Goal: Task Accomplishment & Management: Manage account settings

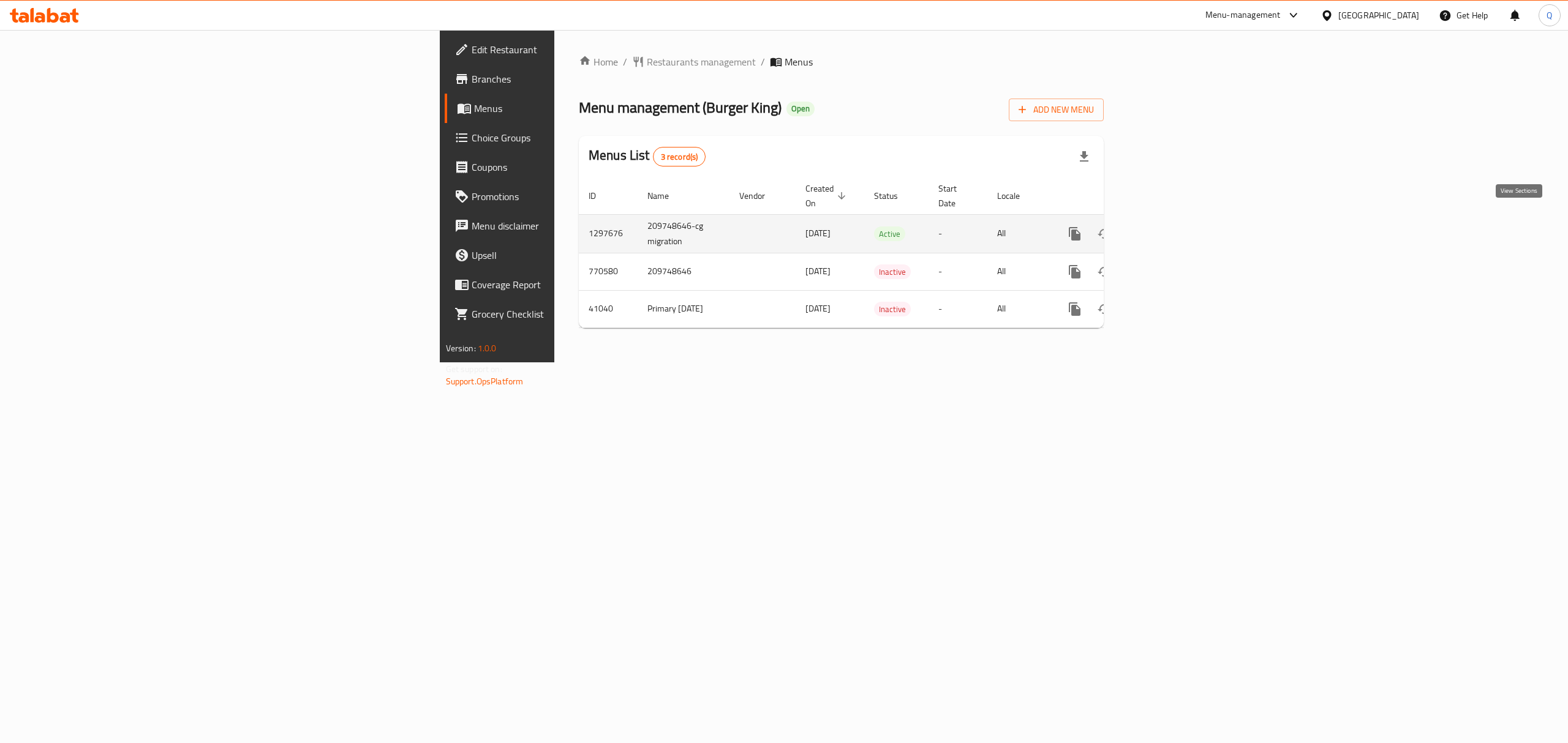
click at [1170, 227] on icon "enhanced table" at bounding box center [1163, 234] width 15 height 15
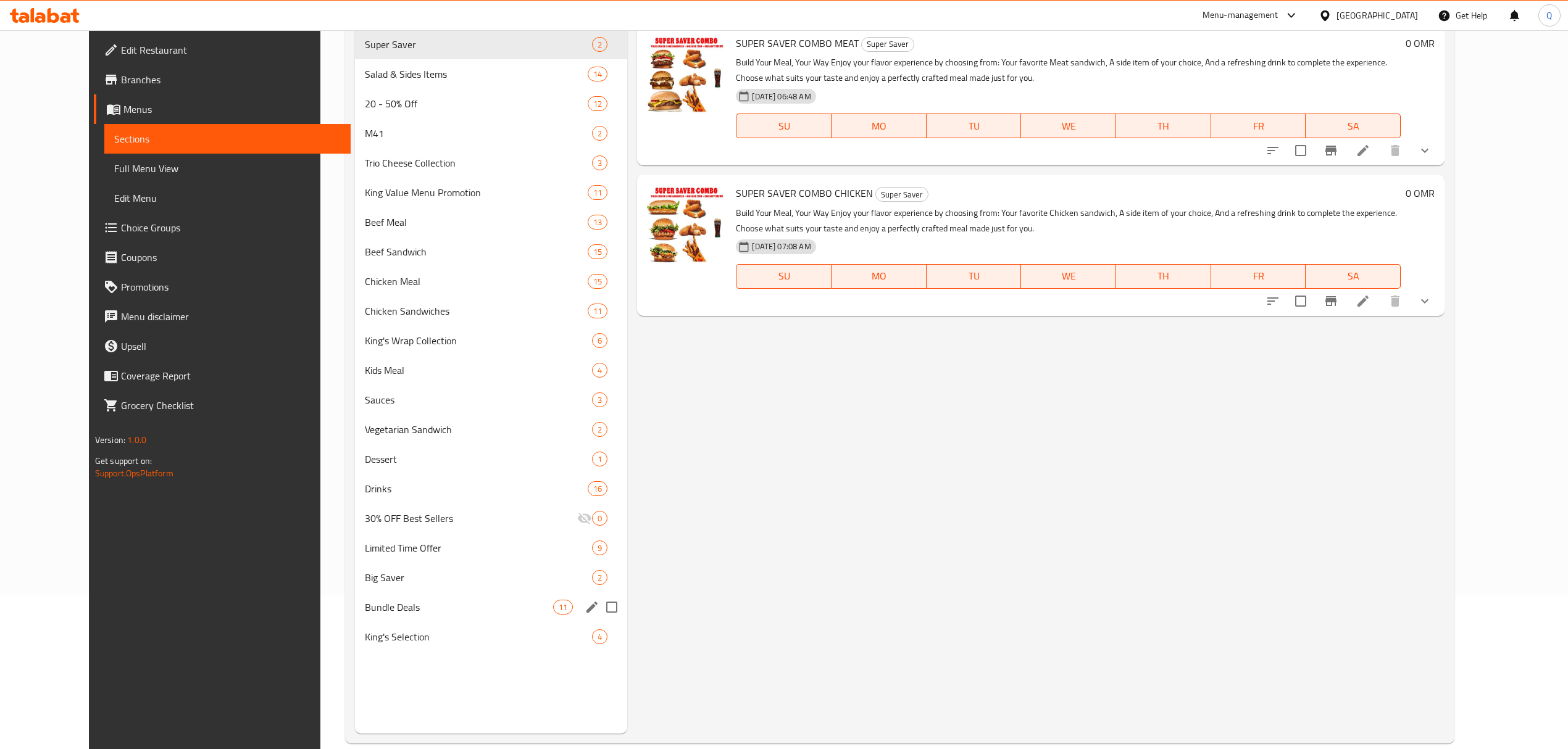
scroll to position [164, 0]
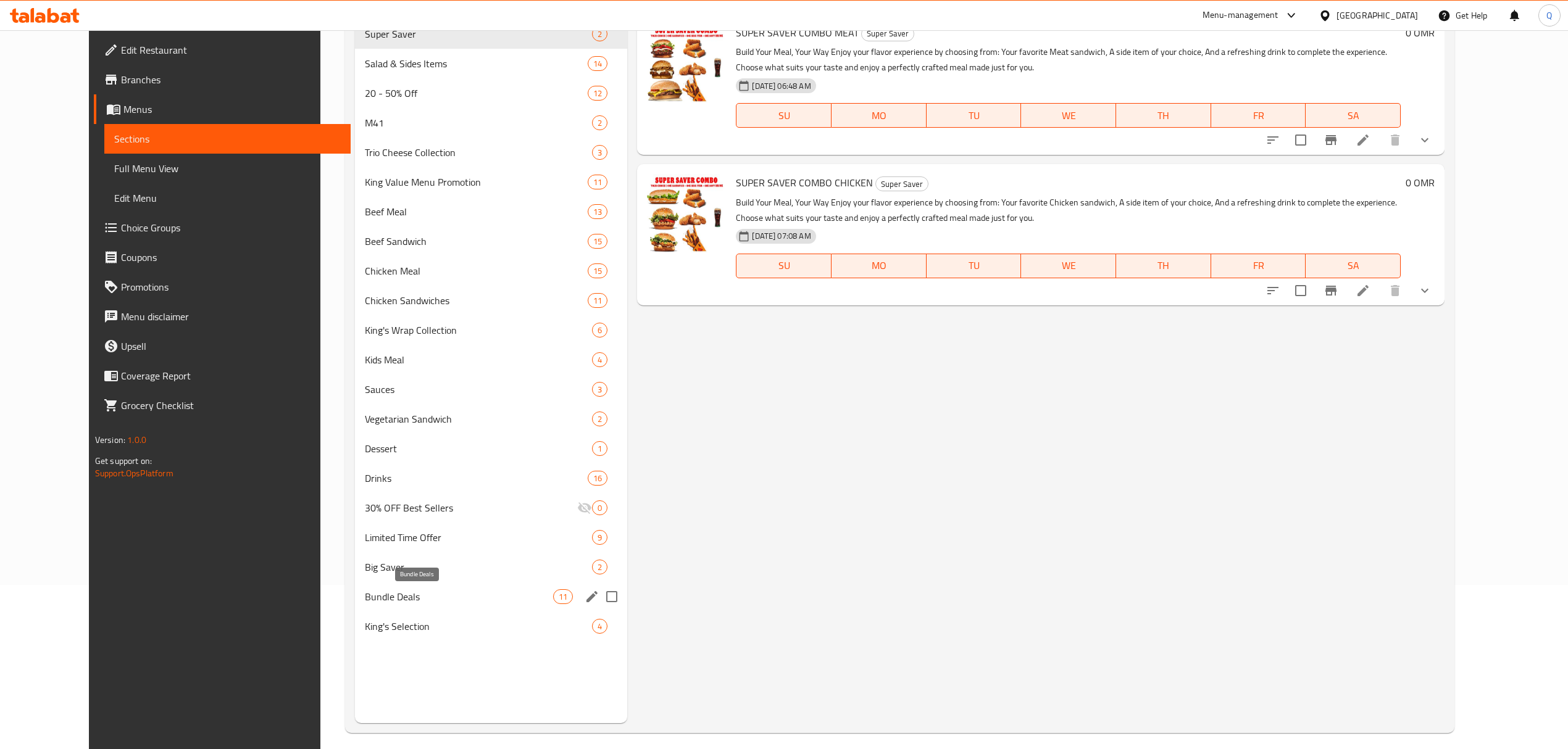
click at [402, 595] on span "Bundle Deals" at bounding box center [458, 597] width 188 height 15
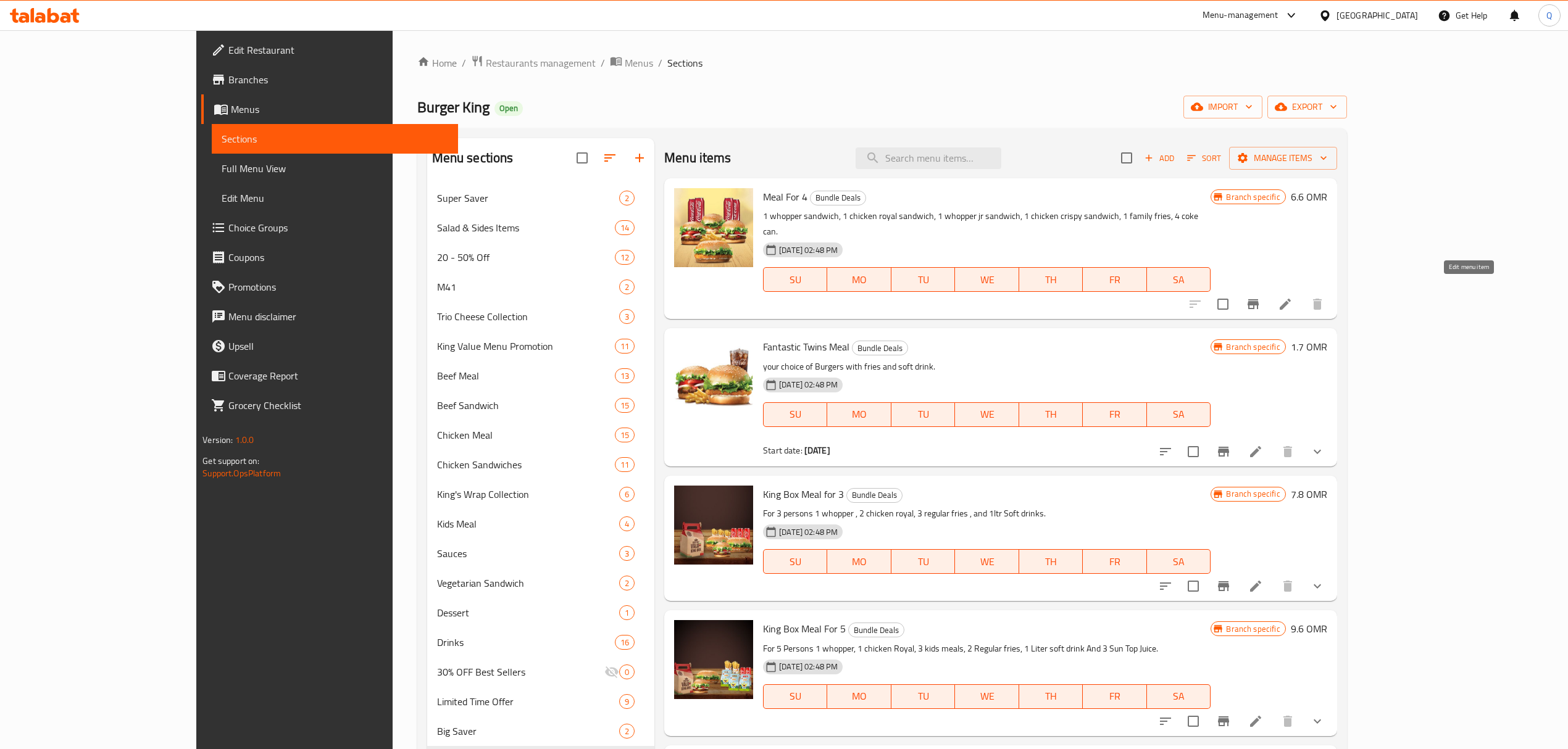
click at [1293, 297] on icon at bounding box center [1285, 304] width 15 height 15
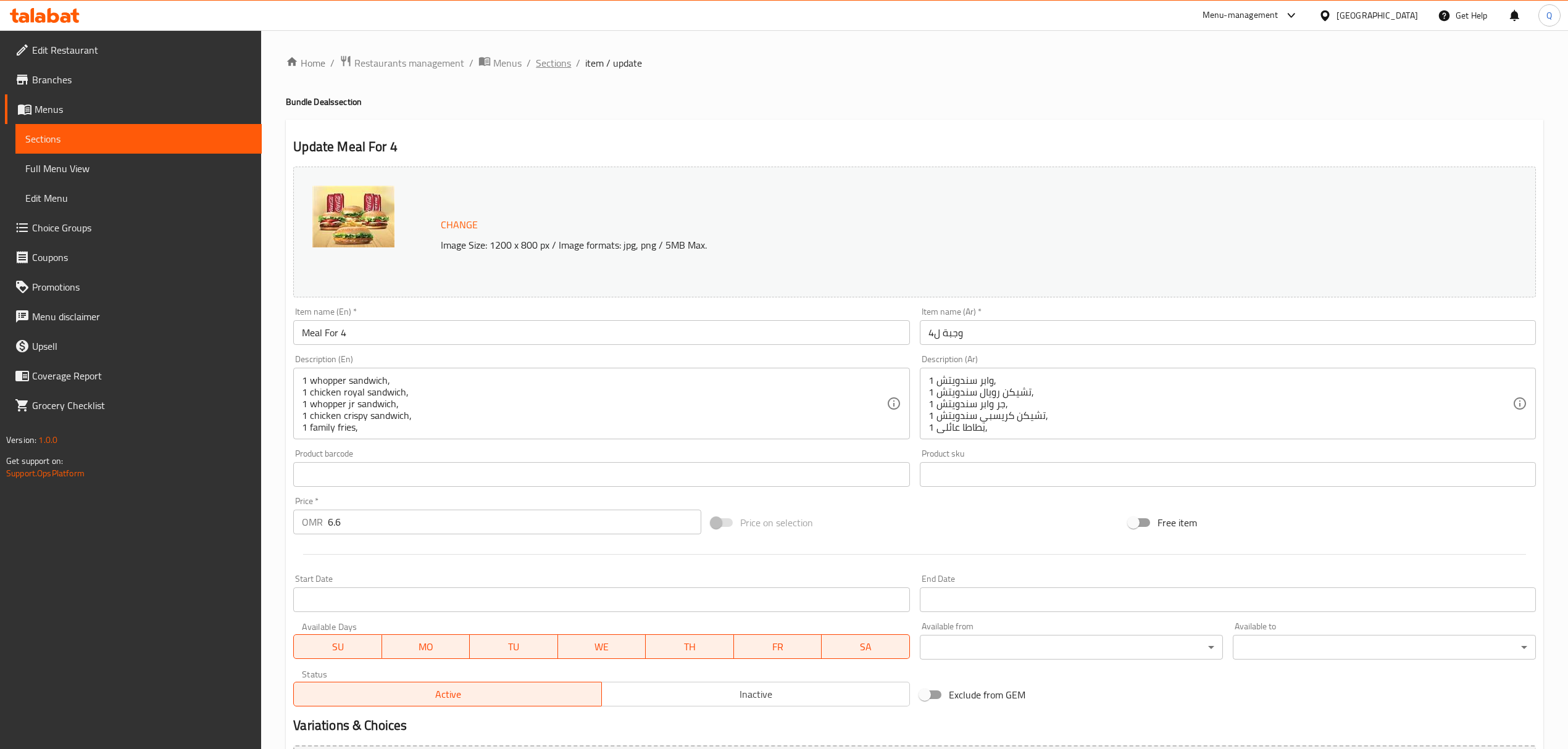
click at [560, 65] on span "Sections" at bounding box center [554, 63] width 35 height 15
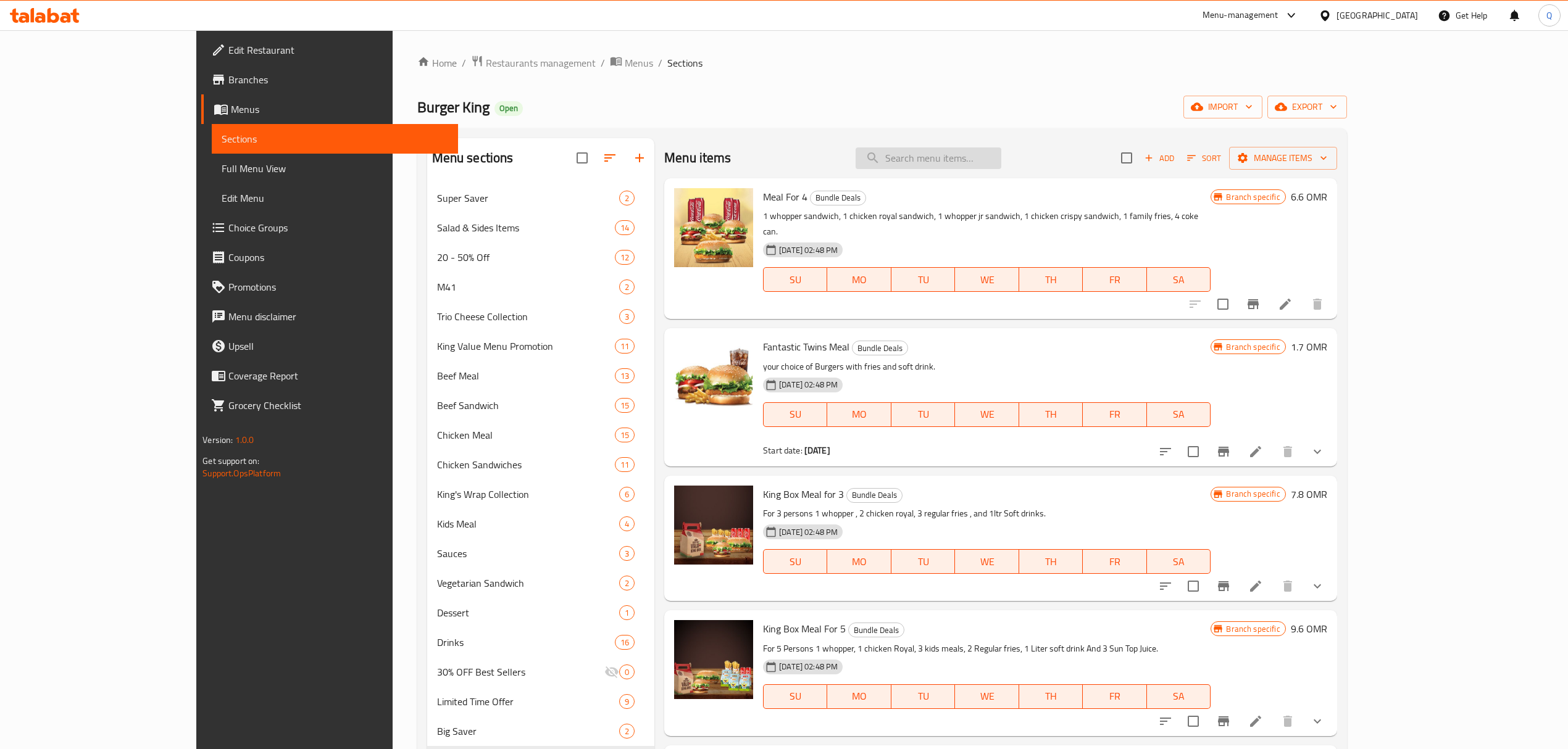
click at [983, 149] on input "search" at bounding box center [928, 159] width 146 height 22
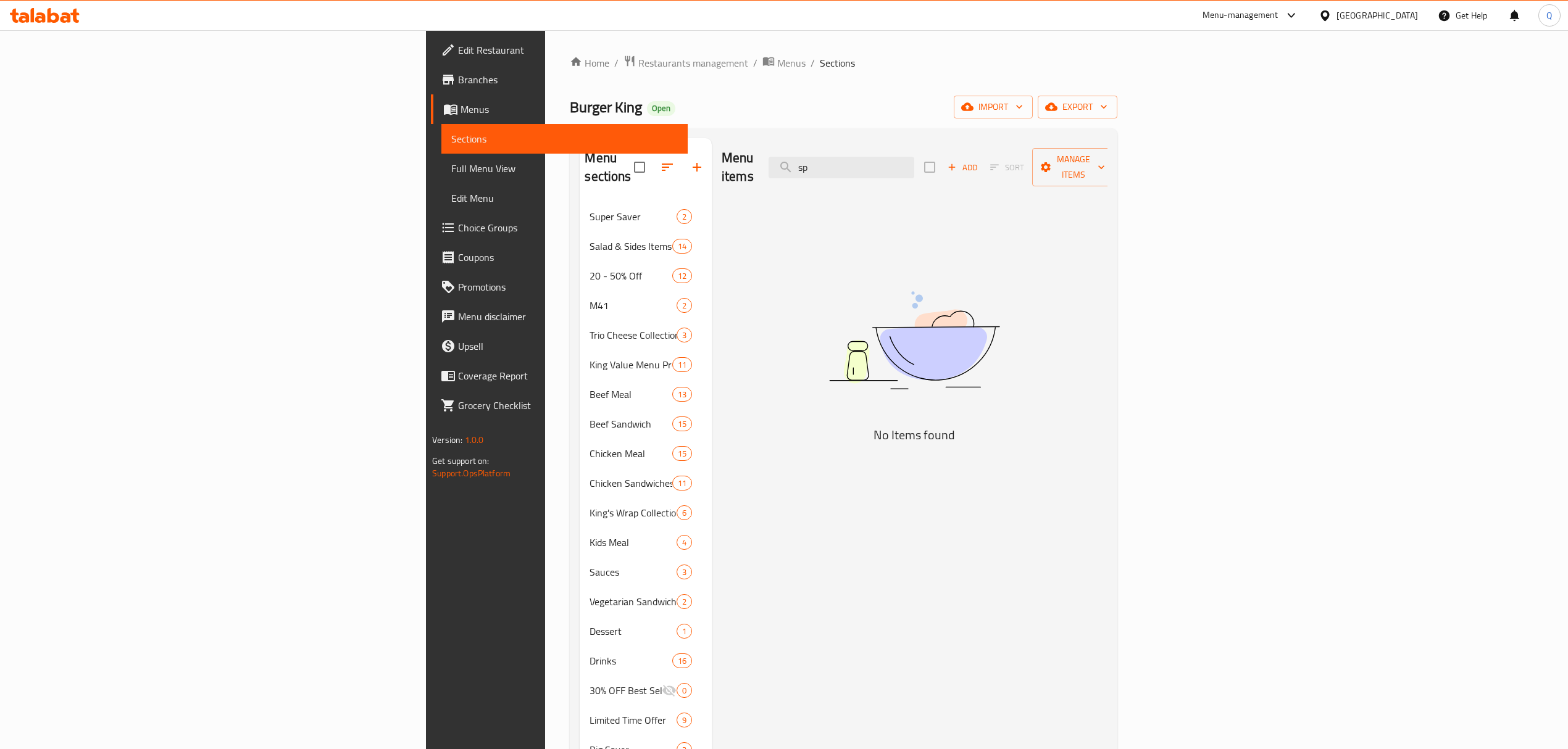
type input "s"
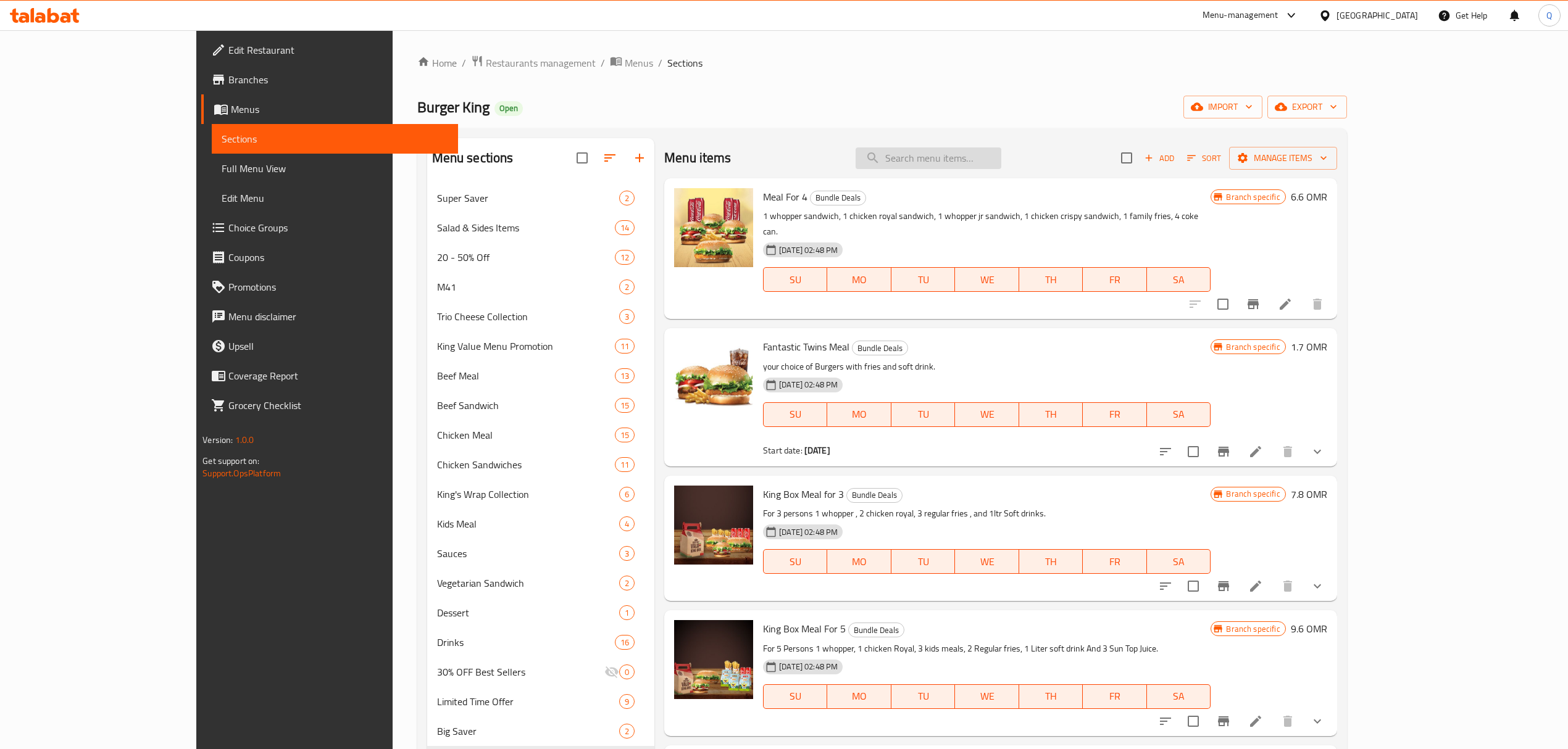
click at [968, 161] on input "search" at bounding box center [928, 159] width 146 height 22
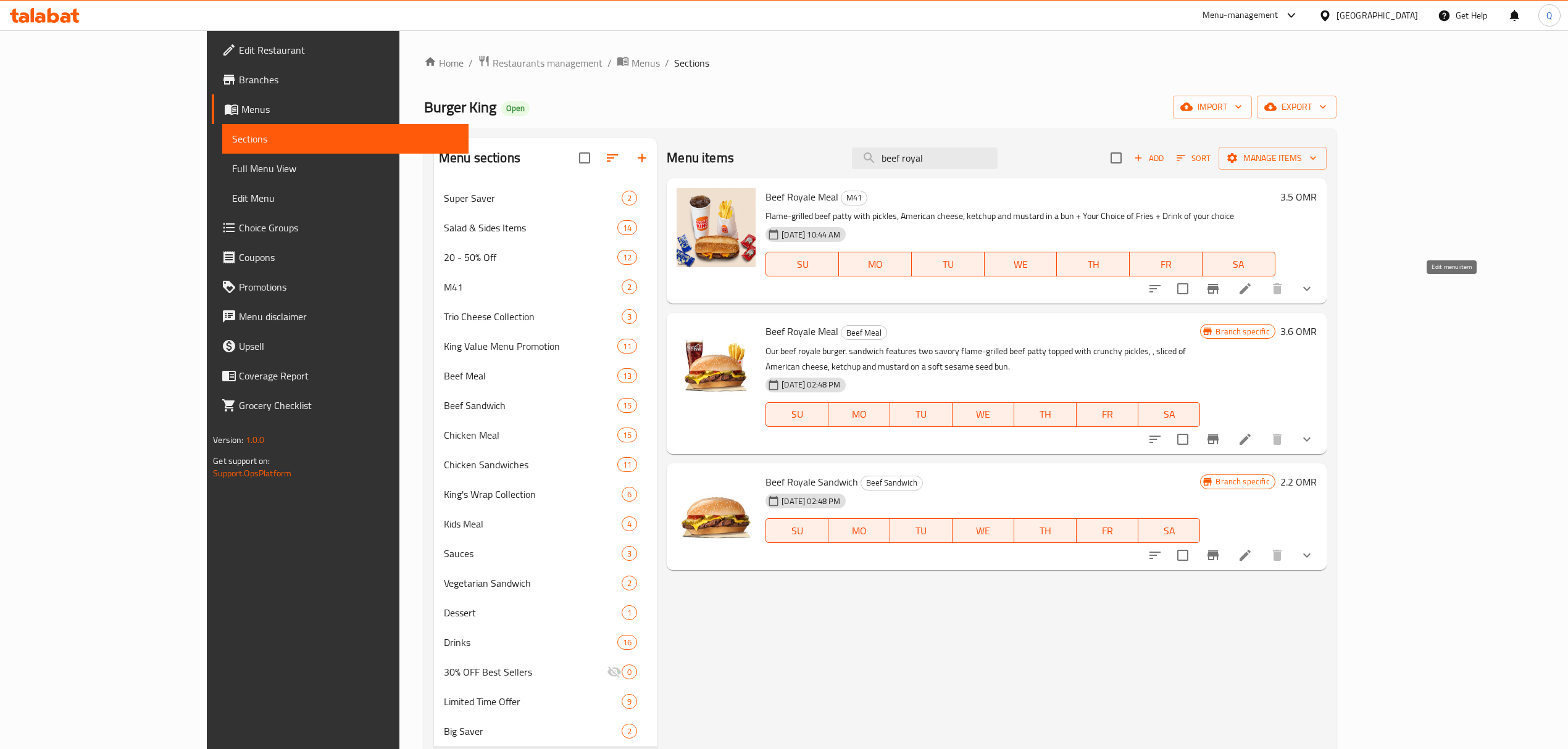
type input "beef royal"
click at [1252, 287] on icon at bounding box center [1246, 289] width 15 height 15
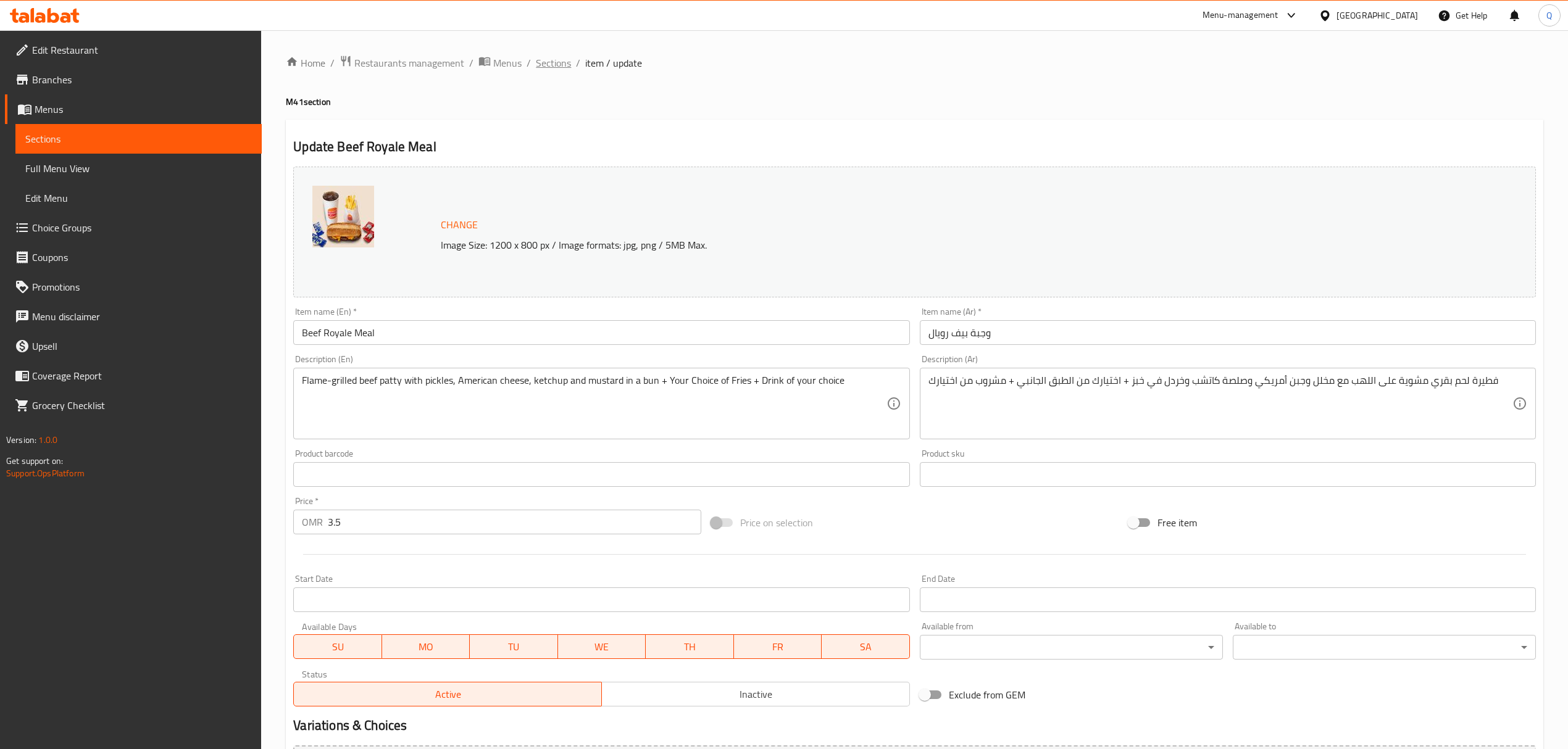
click at [559, 67] on span "Sections" at bounding box center [554, 63] width 35 height 15
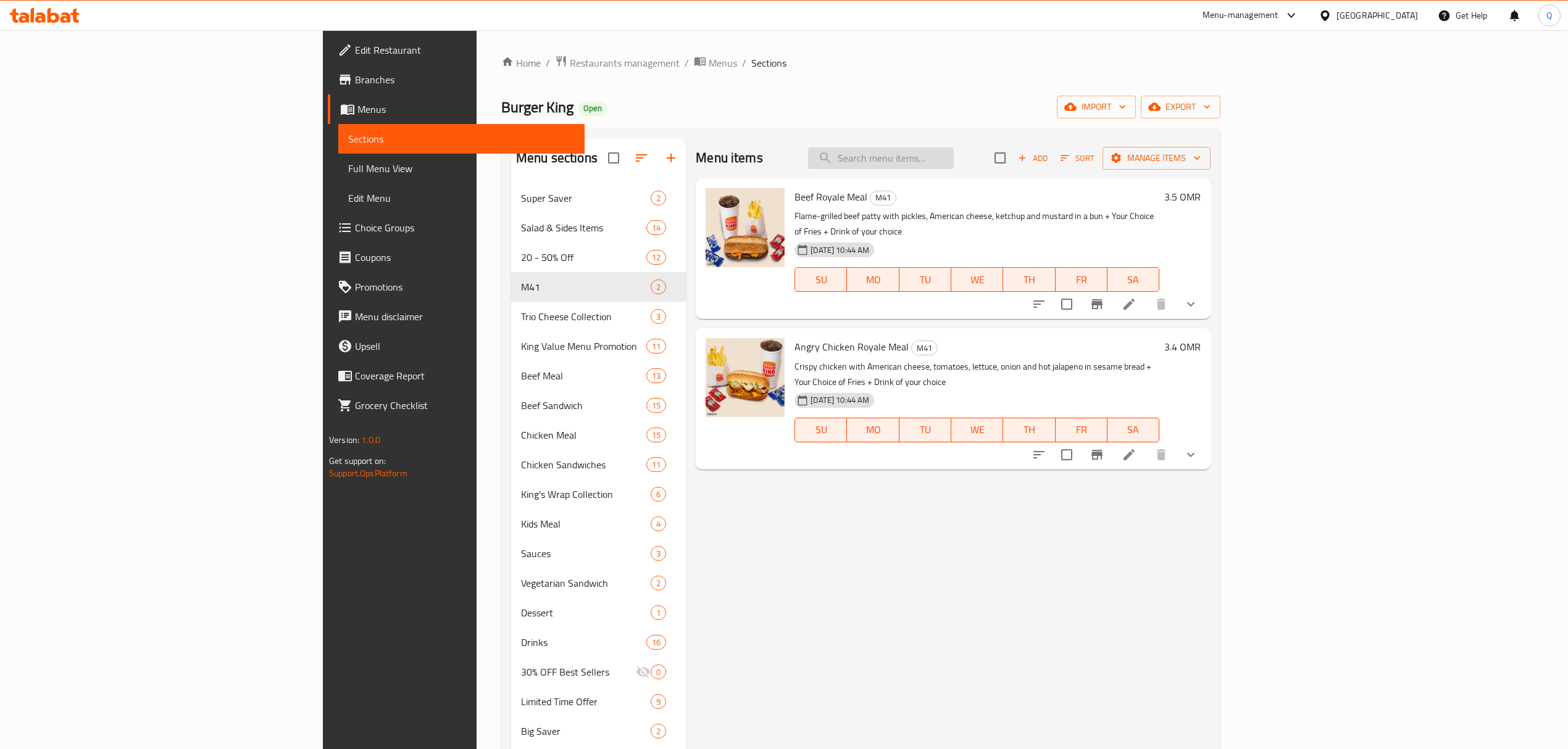
click at [954, 159] on input "search" at bounding box center [881, 159] width 146 height 22
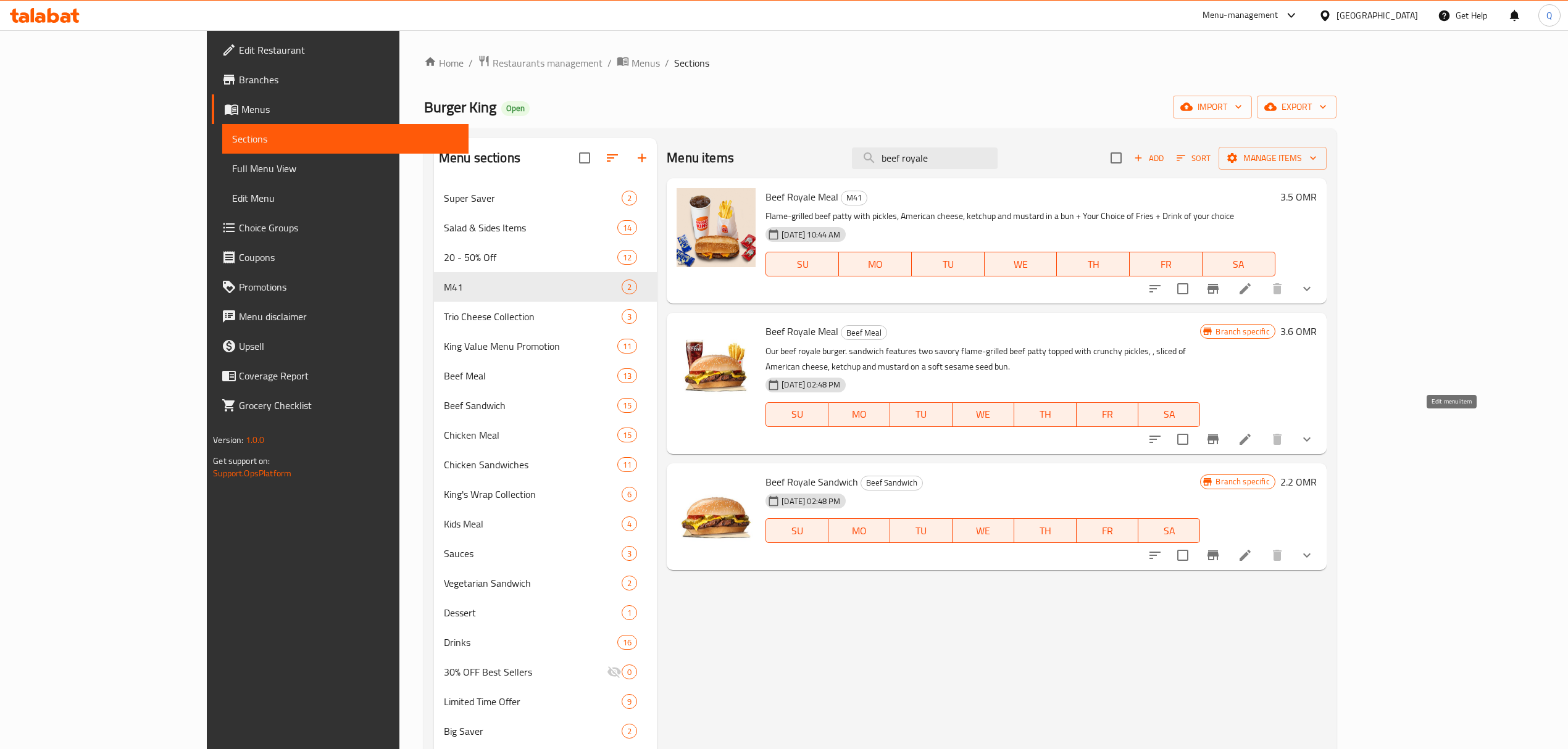
type input "beef royale"
click at [1251, 434] on icon at bounding box center [1245, 439] width 11 height 11
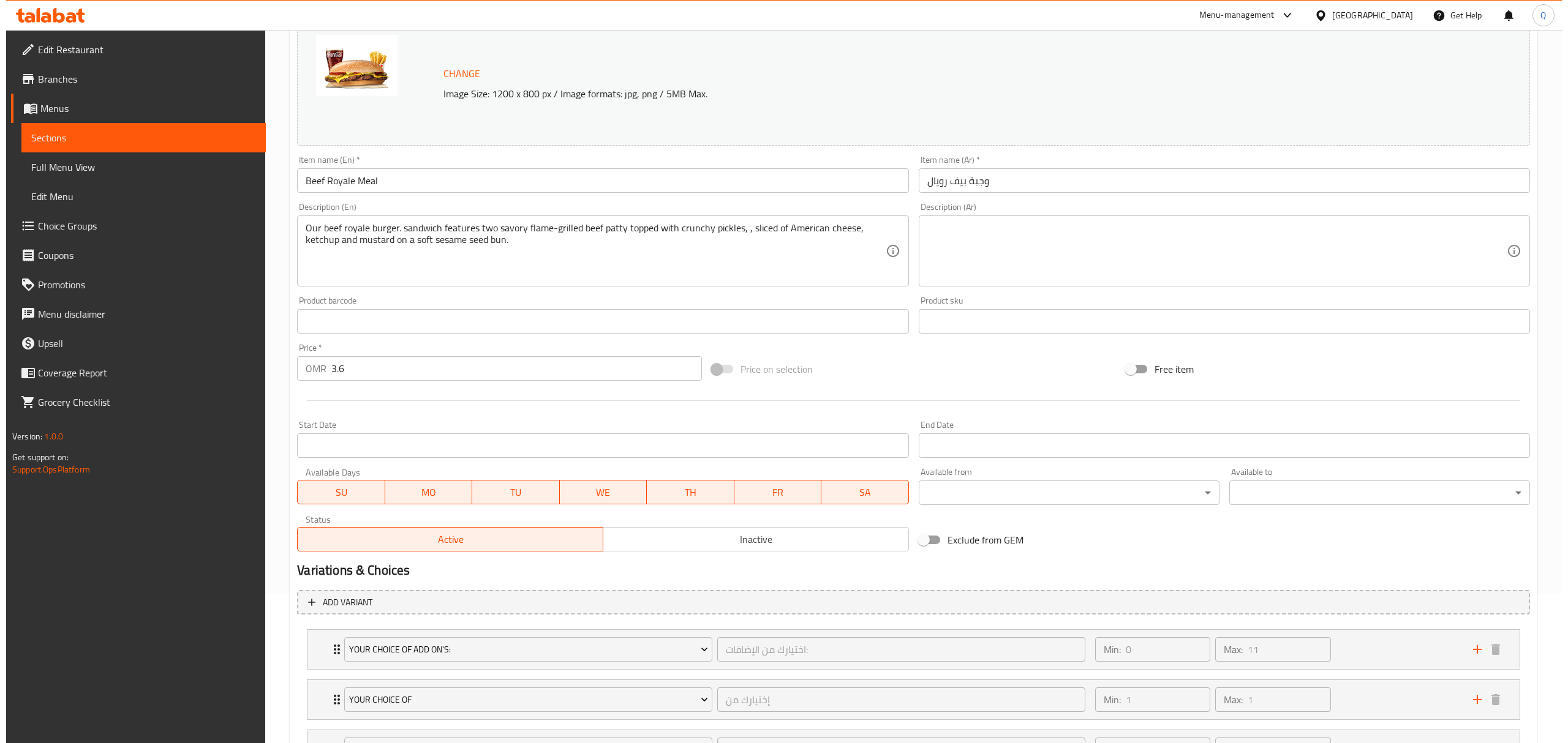
scroll to position [364, 0]
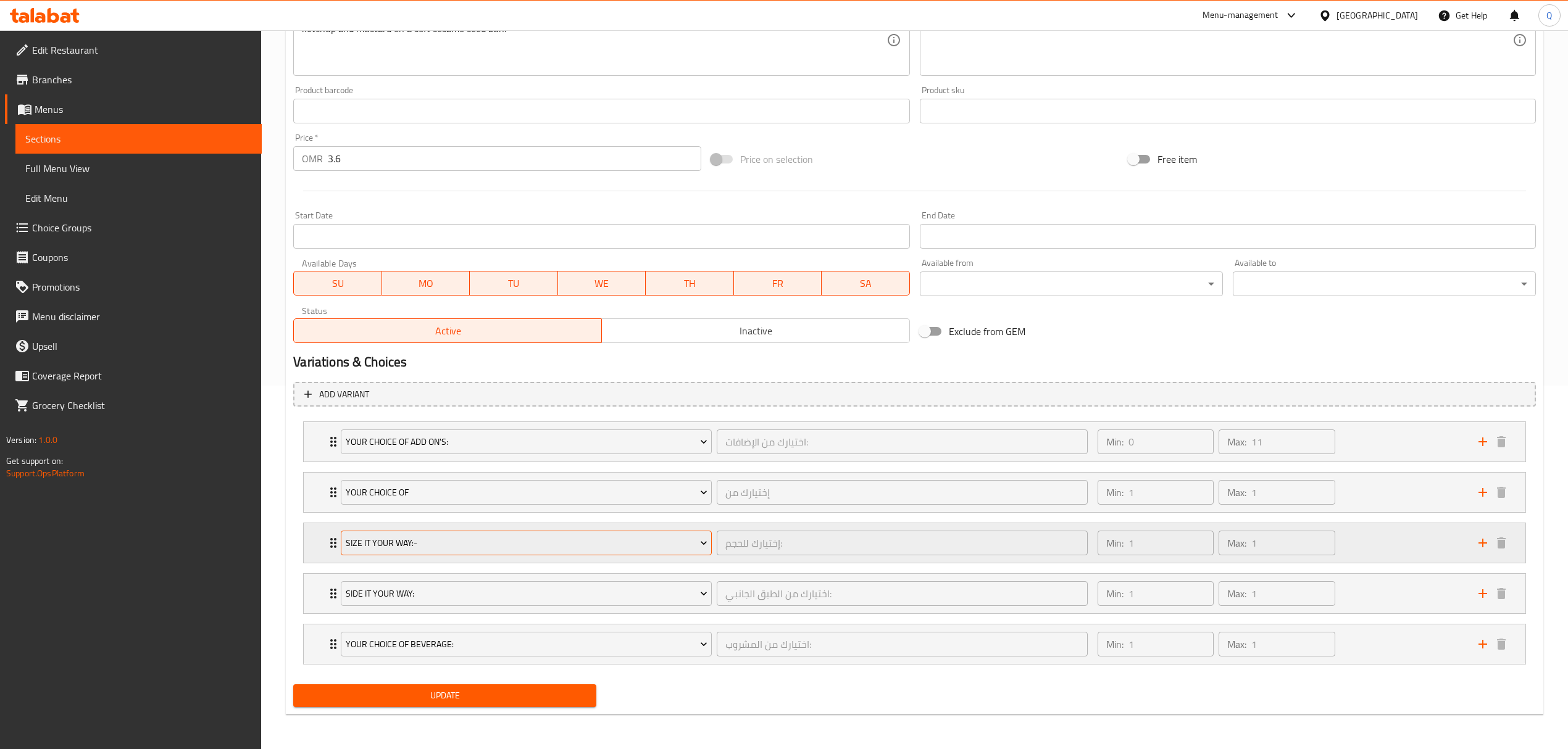
click at [493, 543] on span "Size It Your Way:-" at bounding box center [527, 543] width 362 height 15
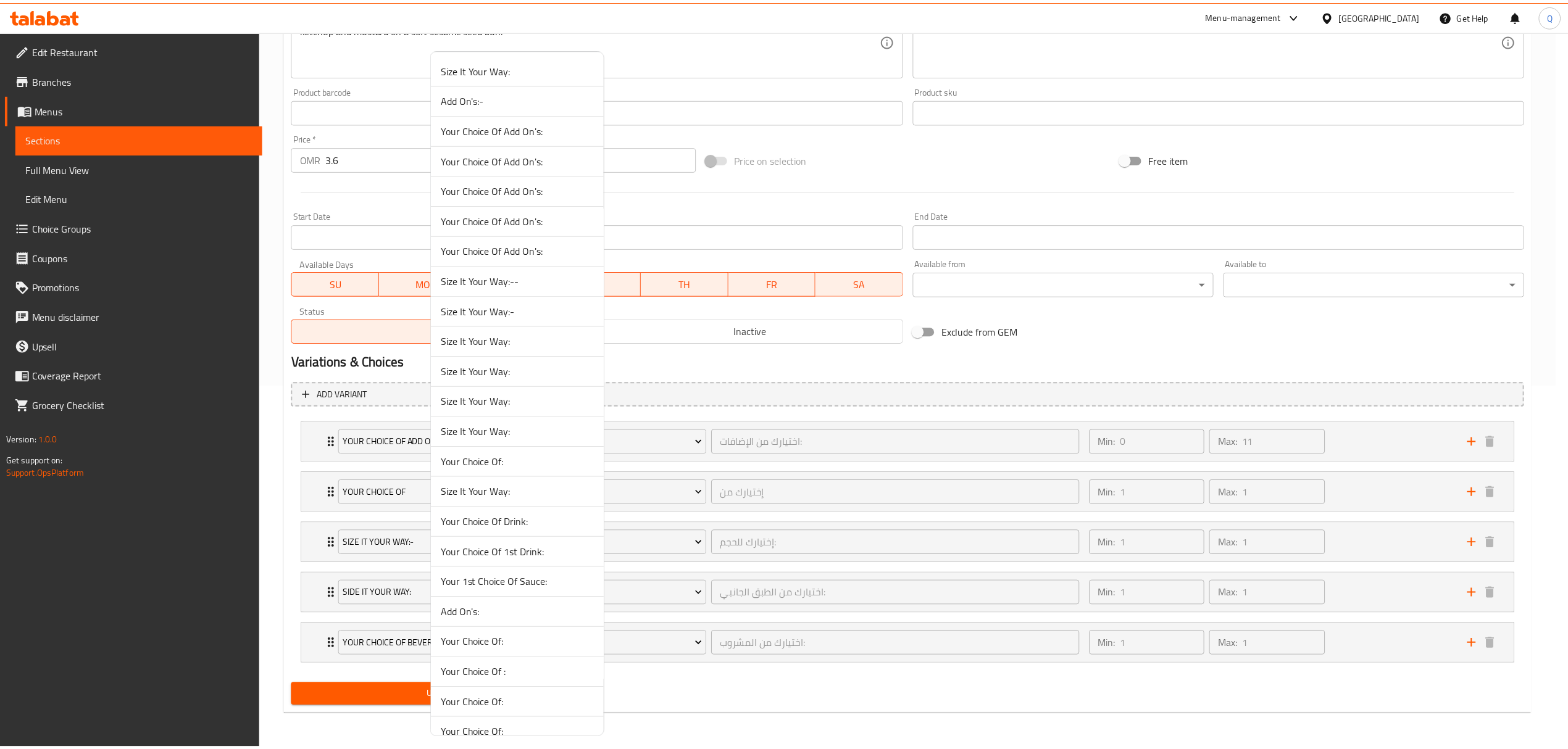
scroll to position [923, 0]
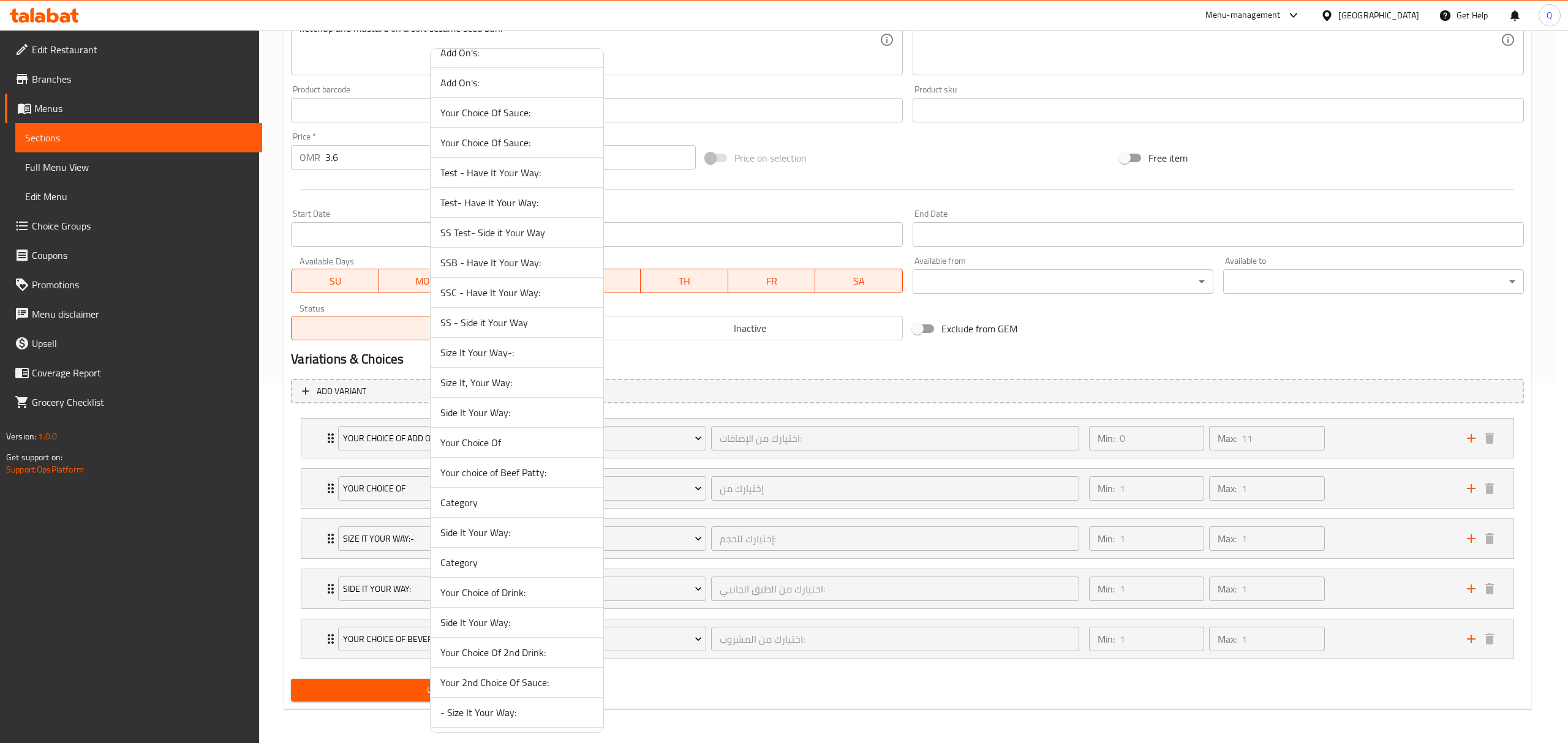
click at [516, 390] on span "Size It, Your Way:" at bounding box center [517, 382] width 153 height 15
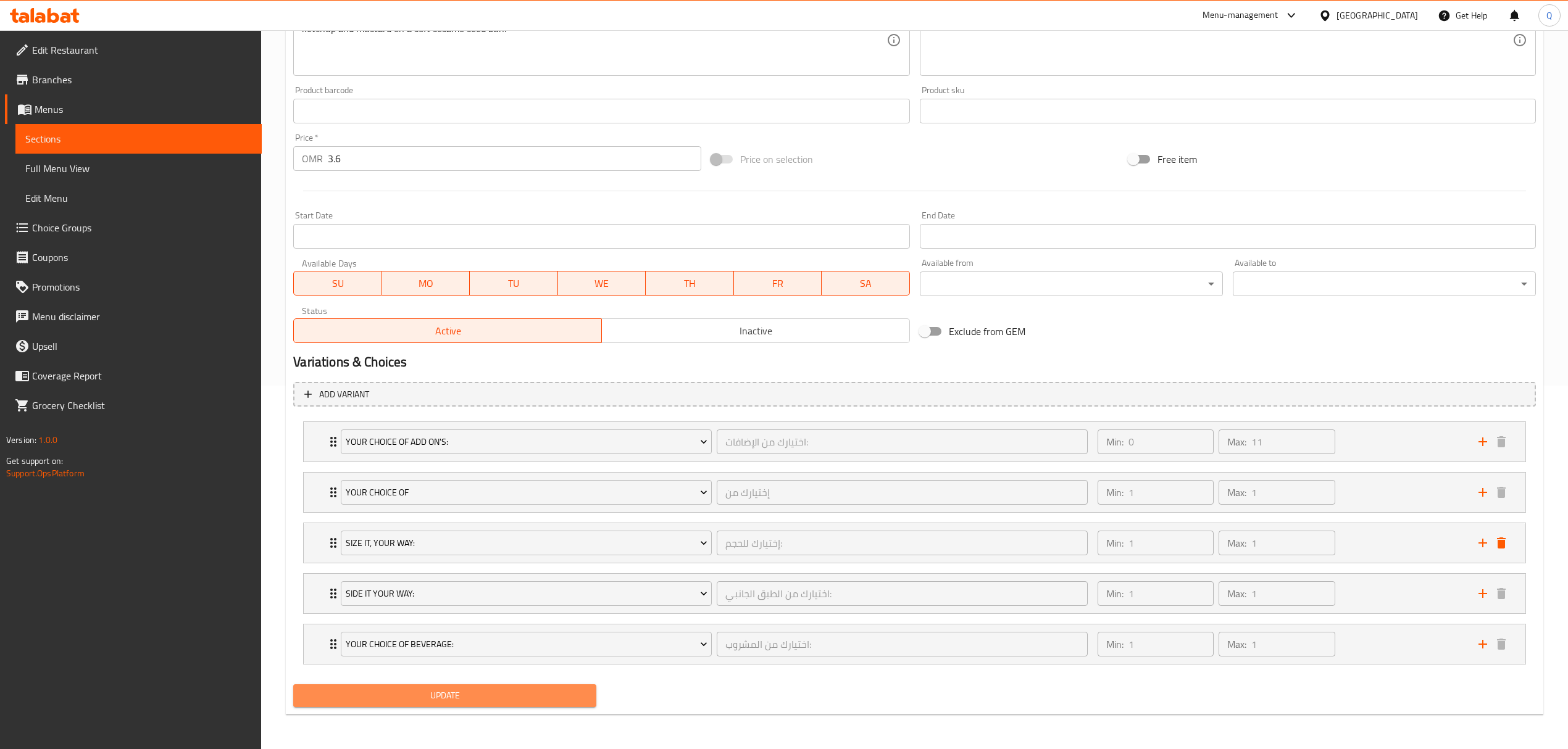
click at [489, 703] on span "Update" at bounding box center [445, 696] width 284 height 15
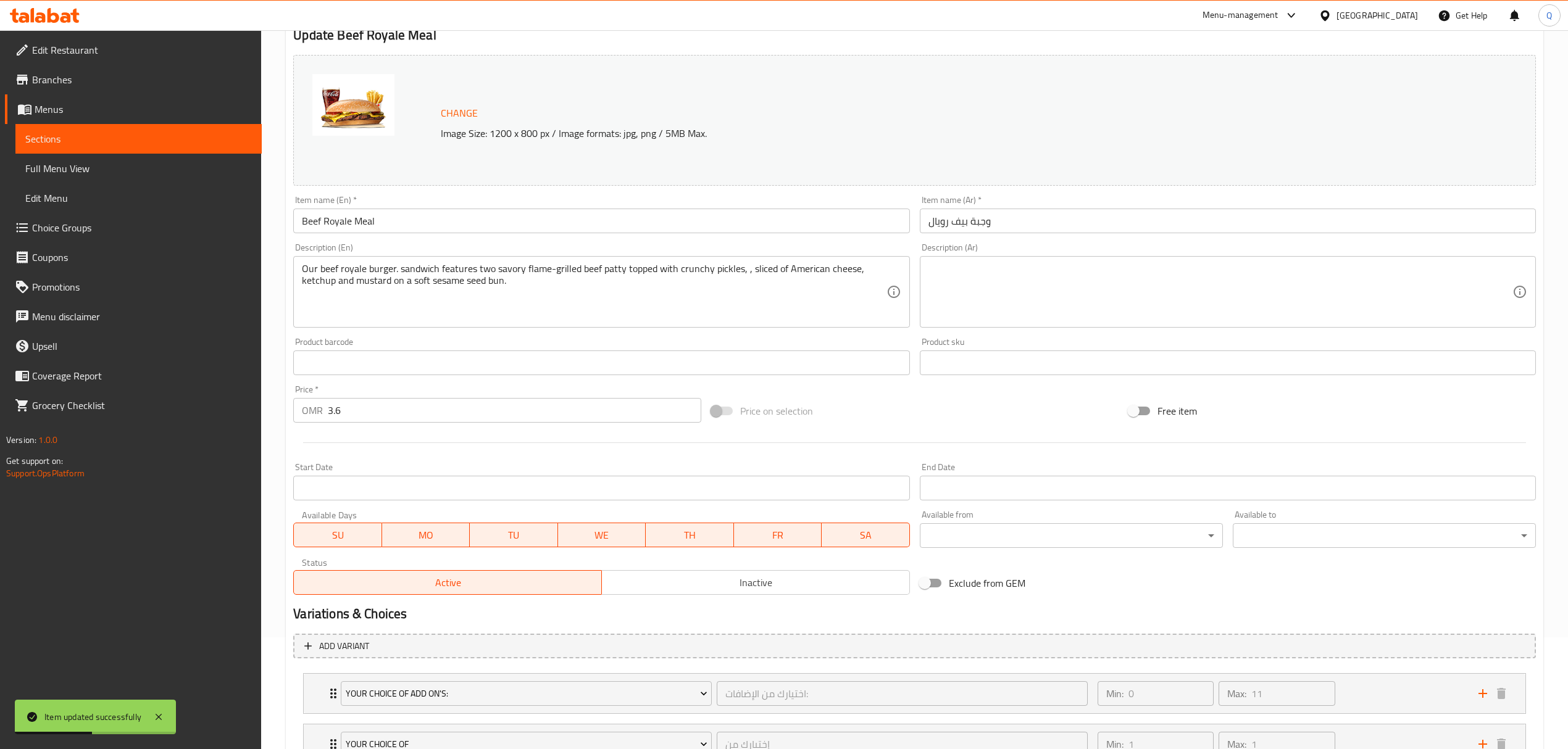
scroll to position [0, 0]
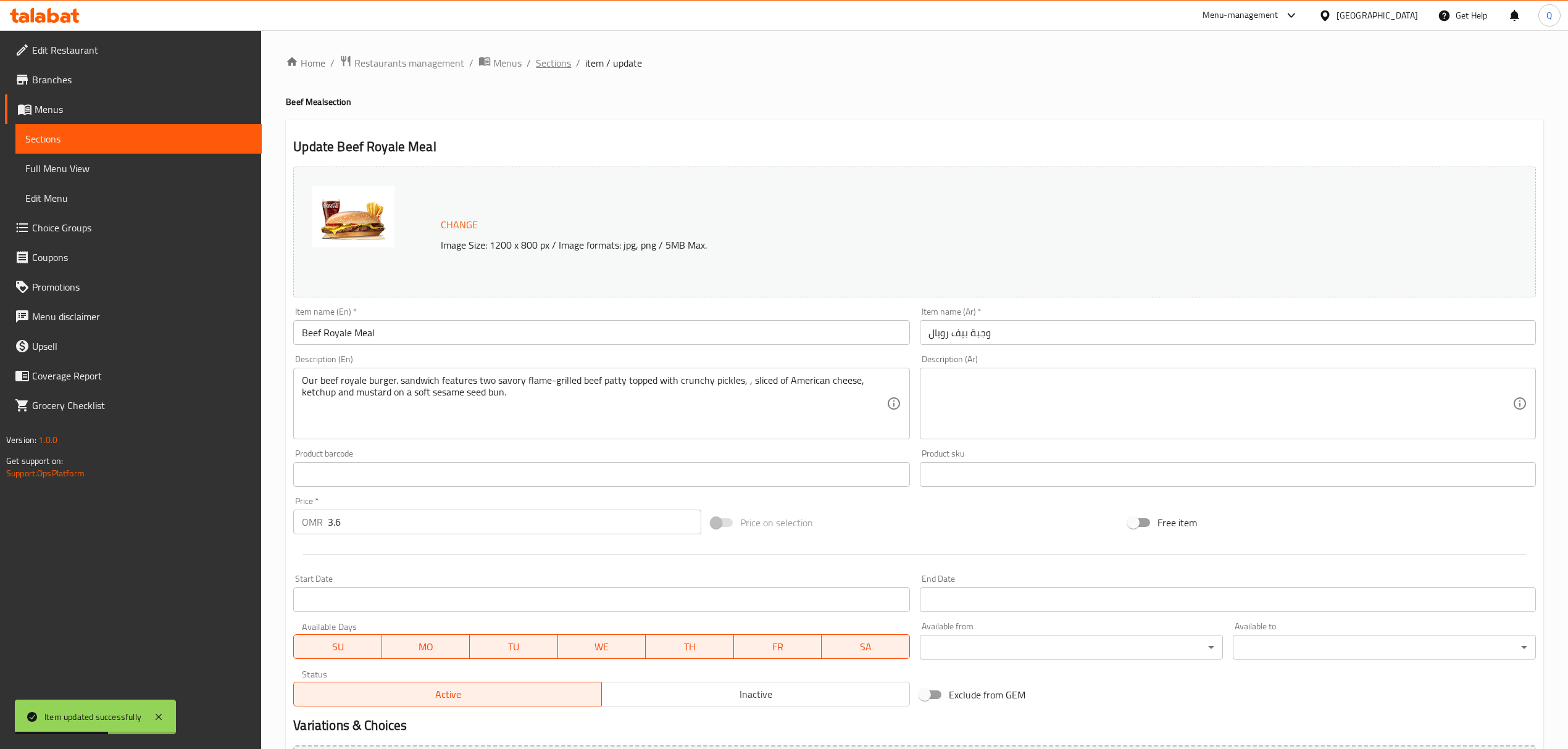
drag, startPoint x: 544, startPoint y: 73, endPoint x: 546, endPoint y: 66, distance: 7.3
click at [544, 73] on div "Home / Restaurants management / Menus / Sections / item / update Beef Meal sect…" at bounding box center [915, 571] width 1257 height 1033
click at [547, 67] on span "Sections" at bounding box center [554, 63] width 35 height 15
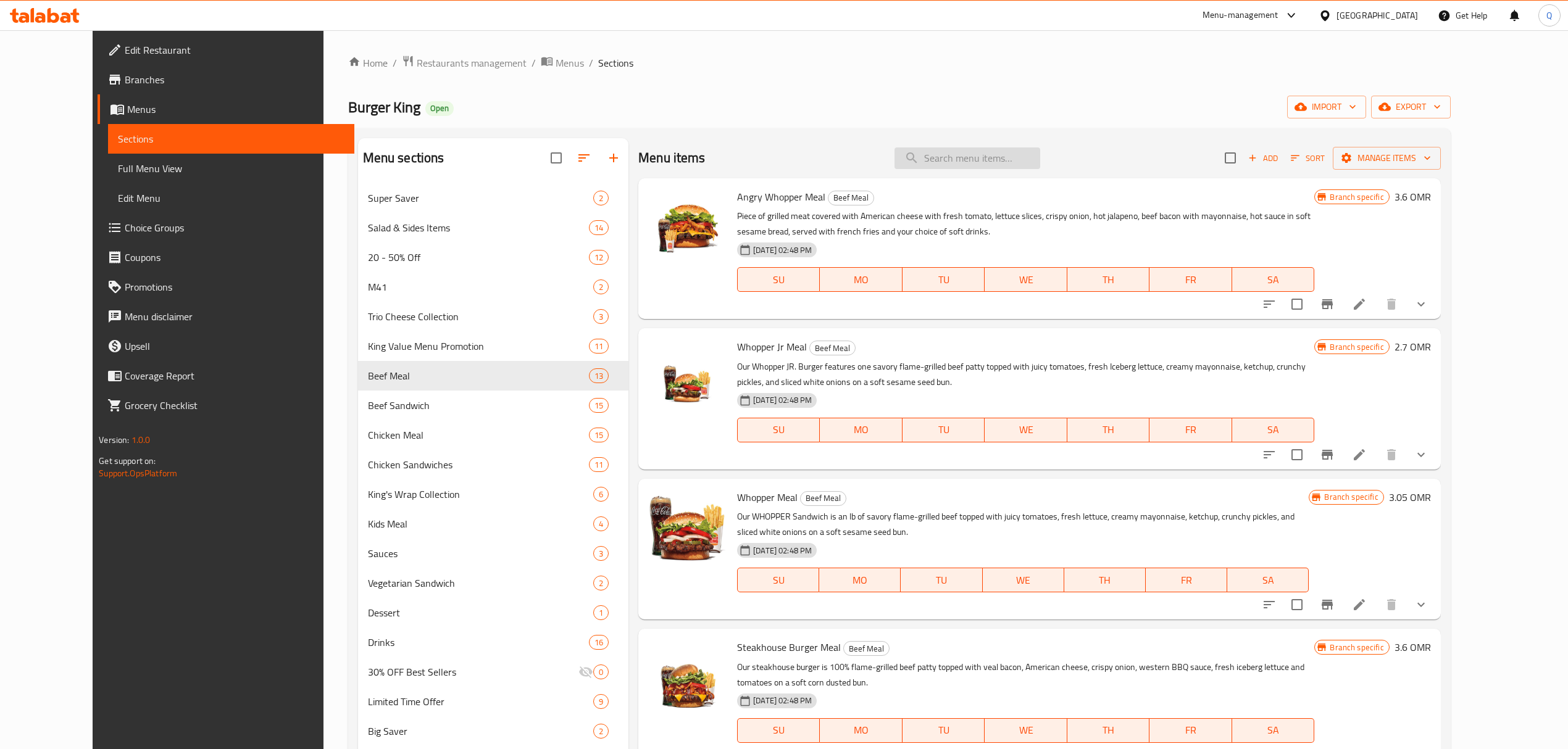
drag, startPoint x: 981, startPoint y: 161, endPoint x: 976, endPoint y: 154, distance: 8.6
click at [981, 160] on input "search" at bounding box center [967, 159] width 146 height 22
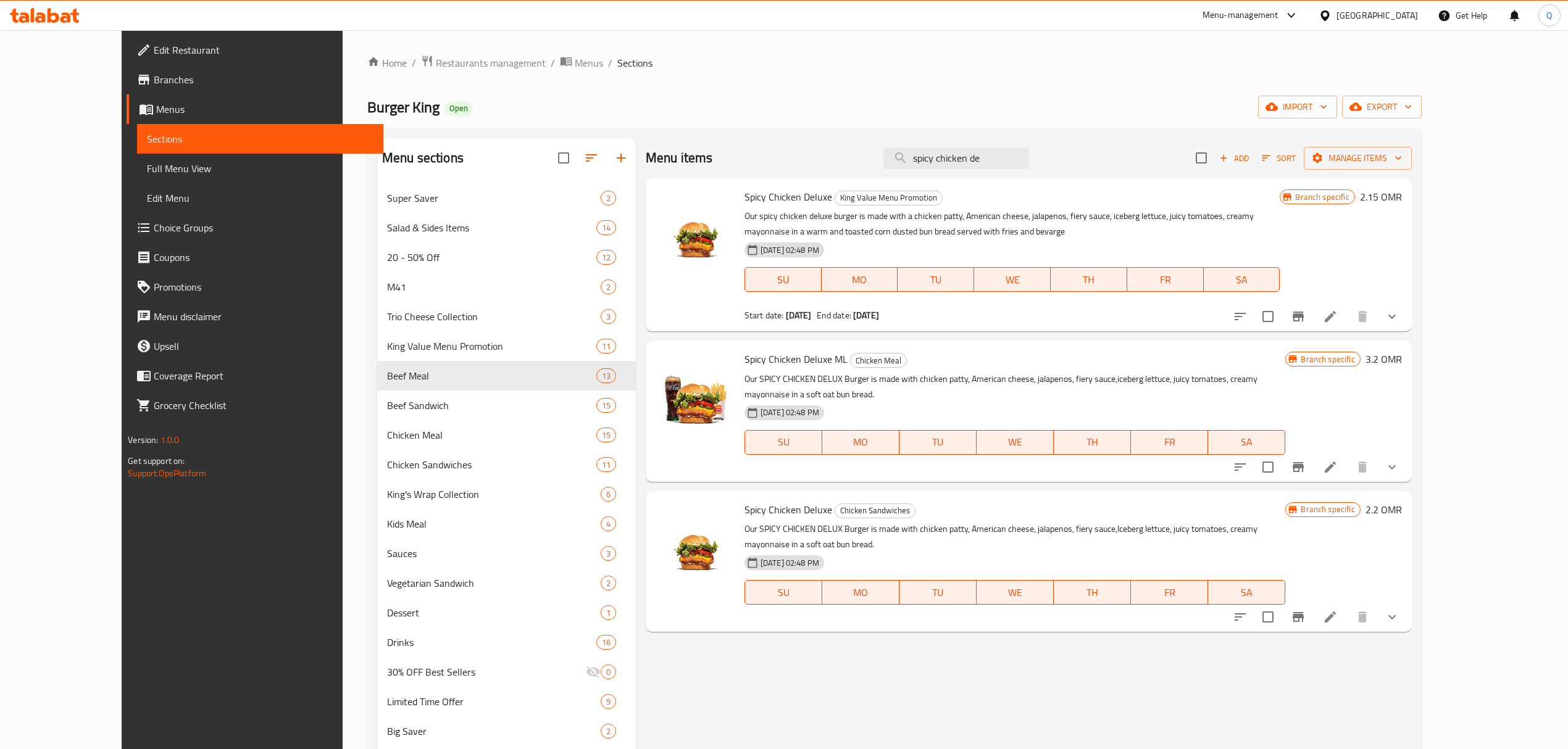
type input "spicy chicken de"
click at [1348, 320] on li at bounding box center [1330, 316] width 35 height 22
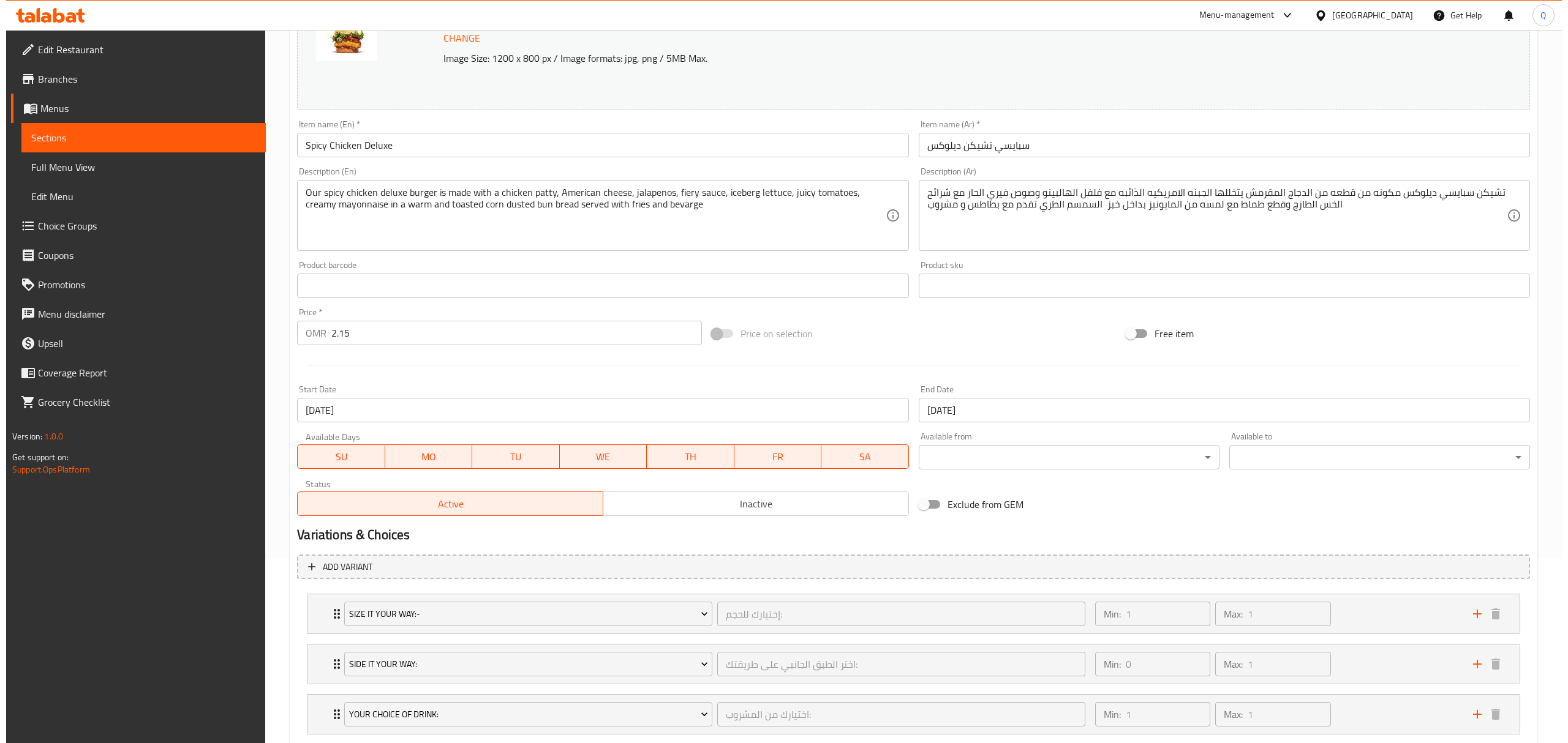
scroll to position [262, 0]
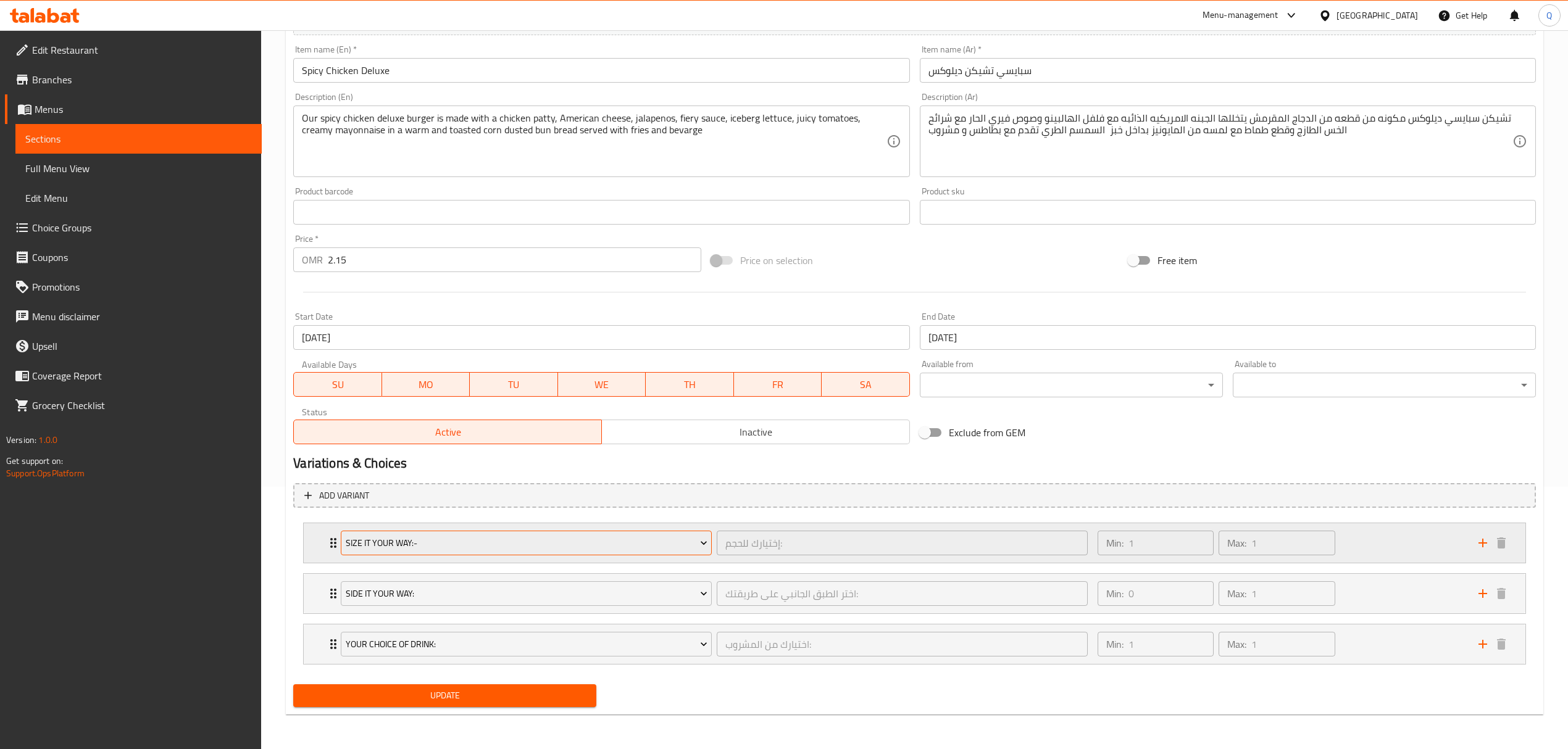
click at [592, 542] on span "Size It Your Way:-" at bounding box center [527, 543] width 362 height 15
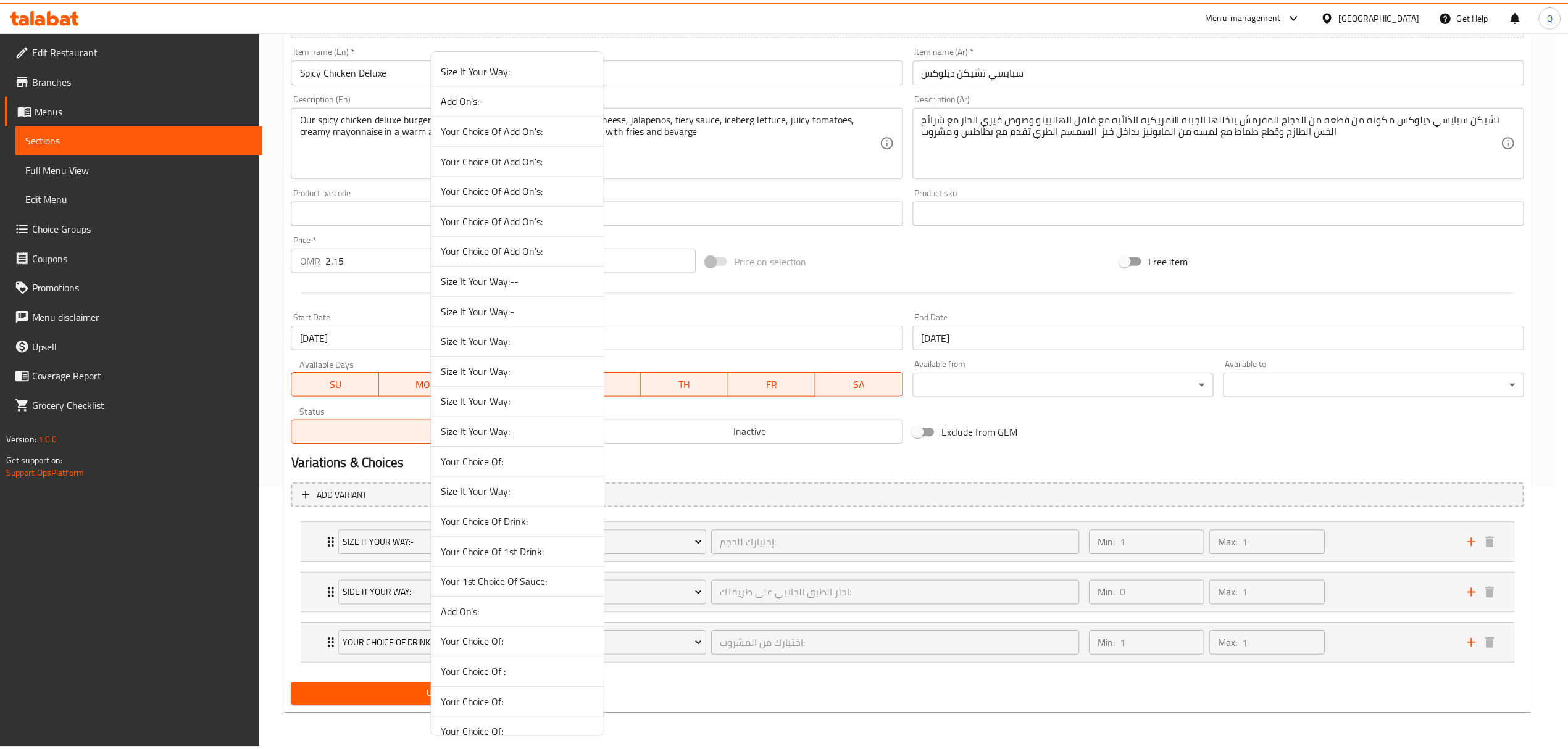
scroll to position [923, 0]
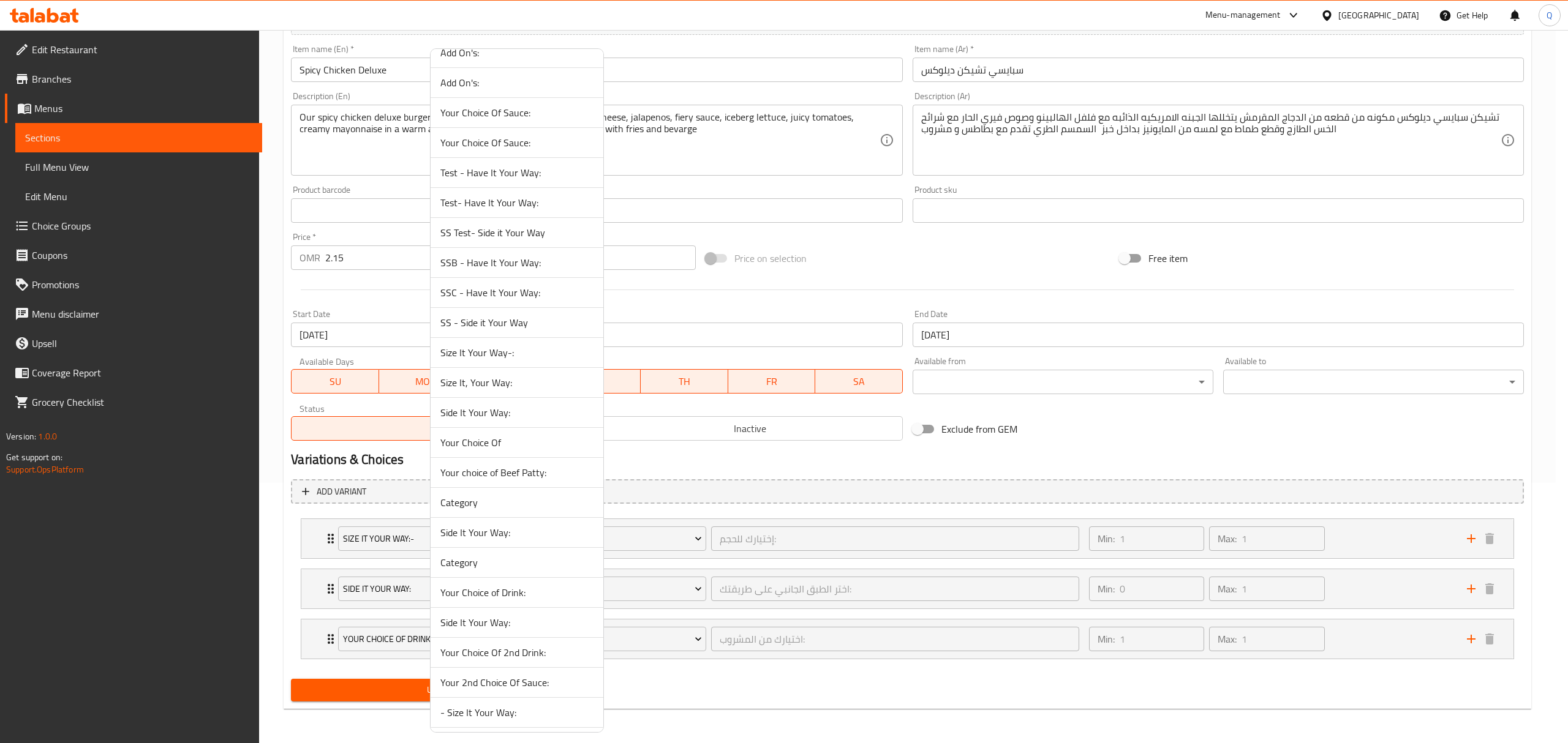
click at [532, 390] on span "Size It, Your Way:" at bounding box center [517, 382] width 153 height 15
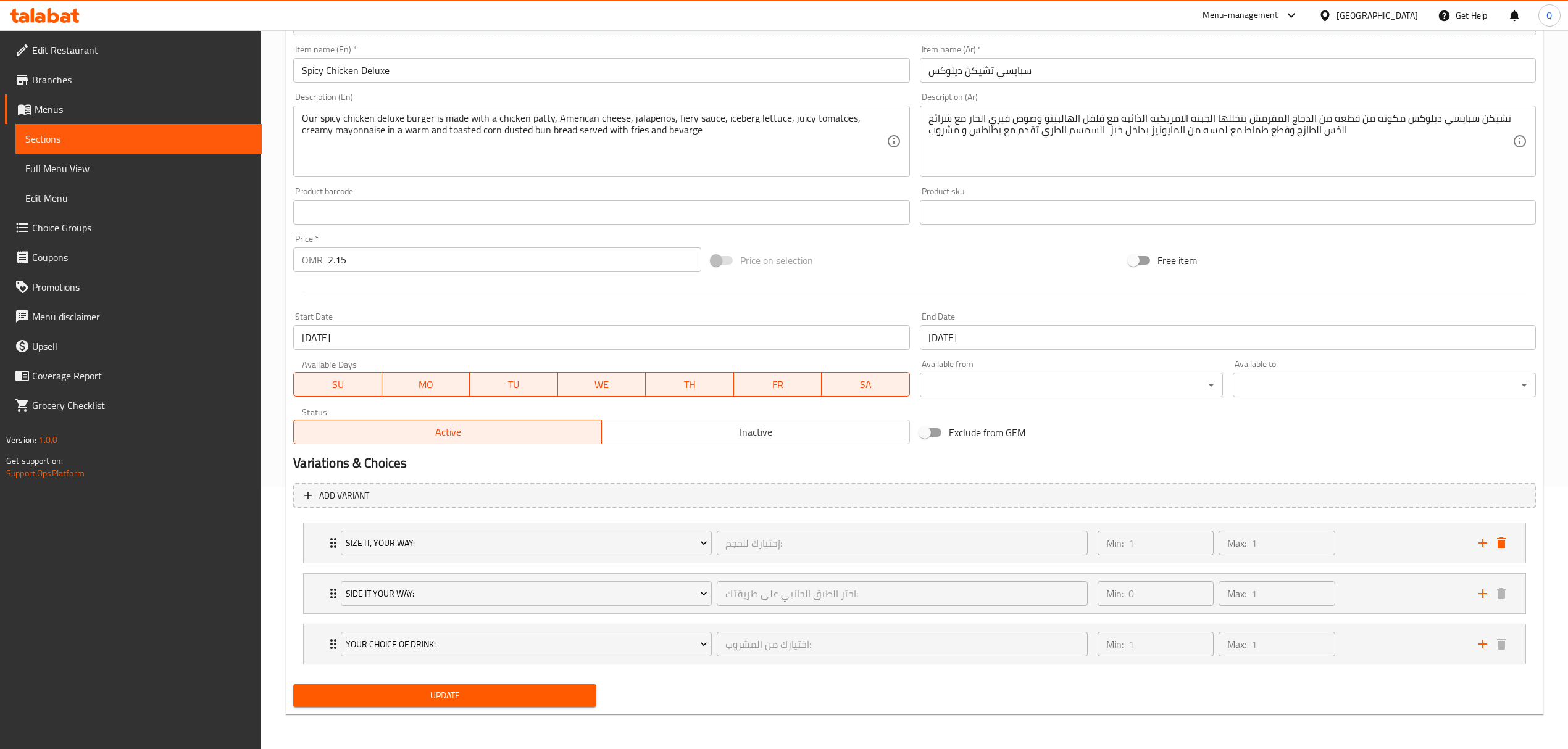
click at [402, 691] on span "Update" at bounding box center [445, 696] width 284 height 15
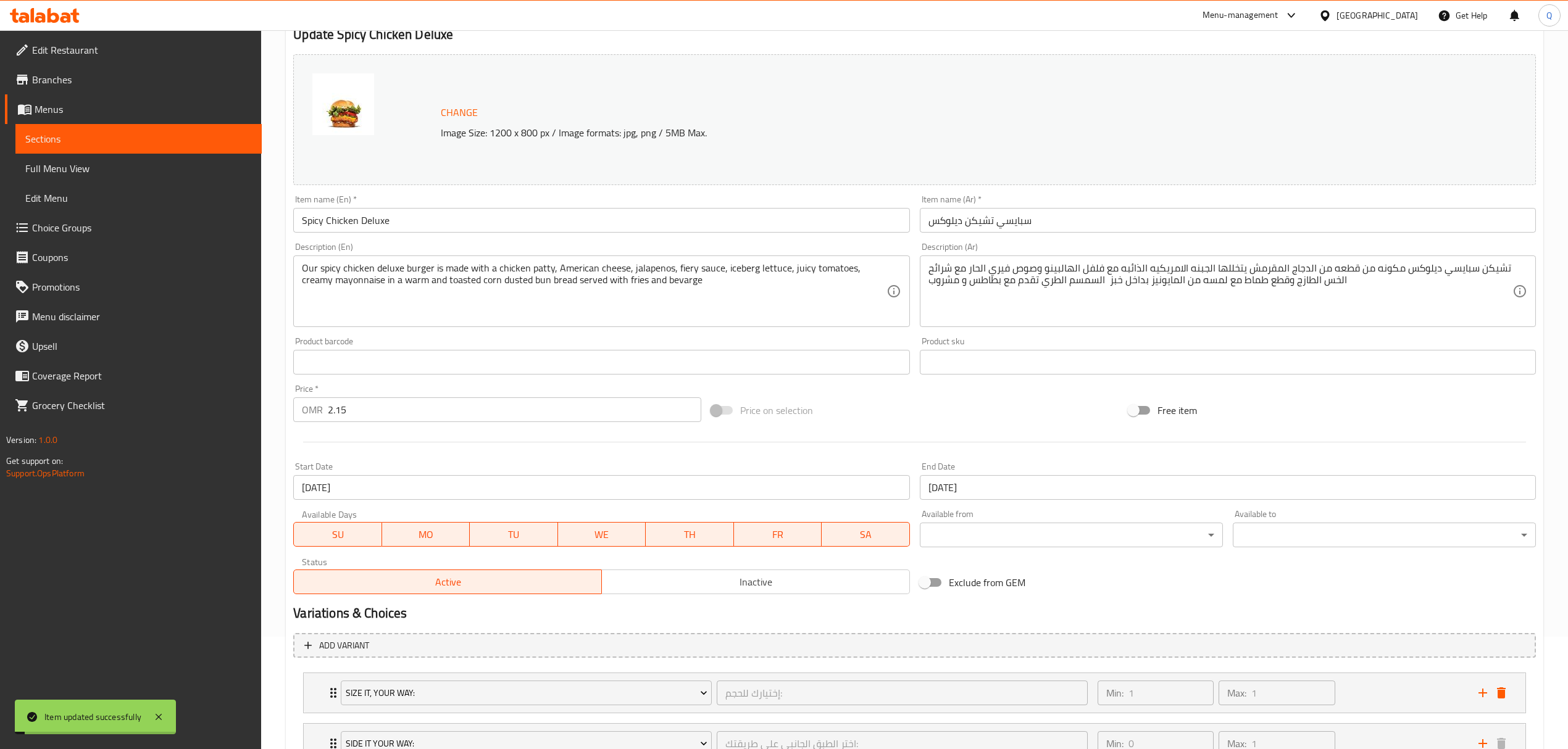
scroll to position [0, 0]
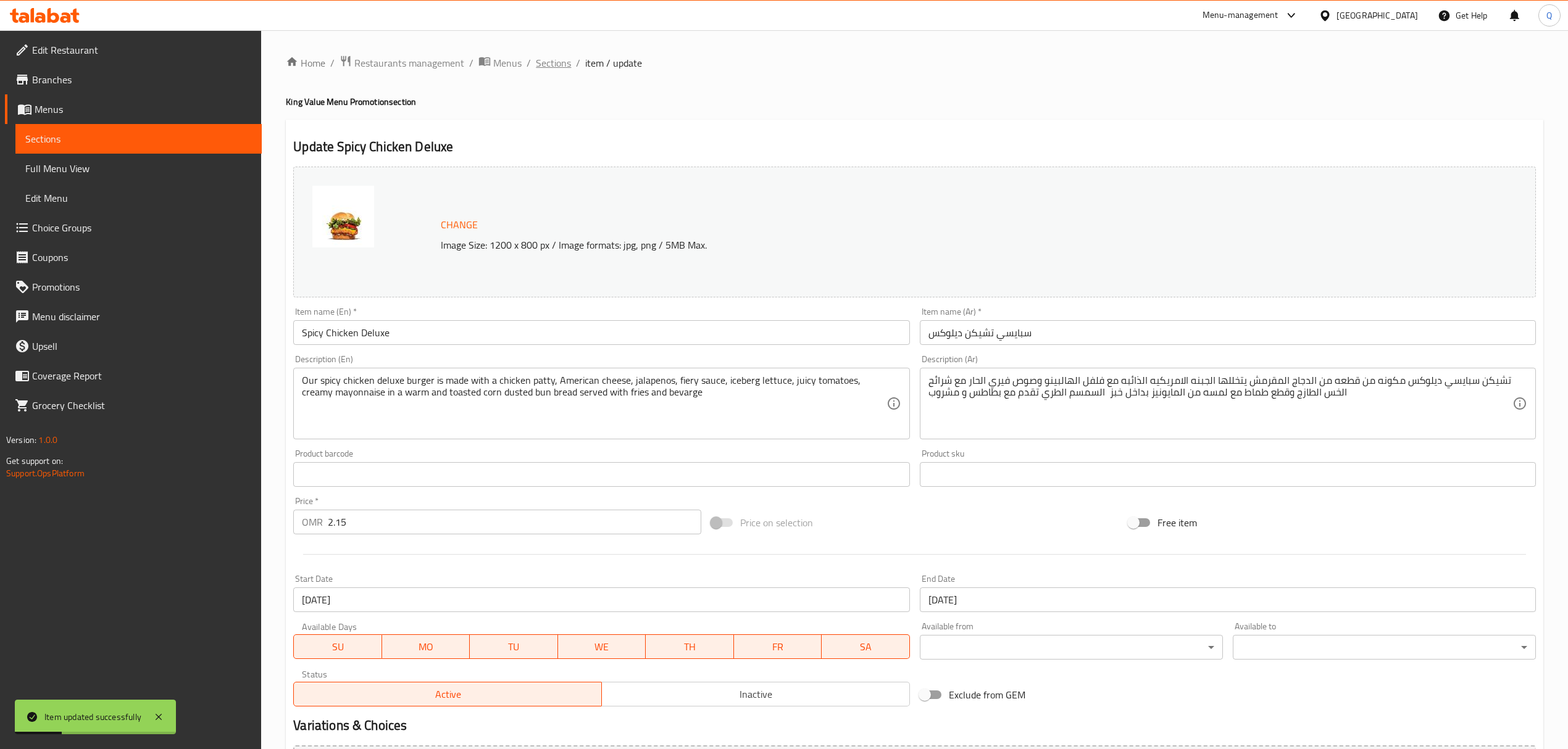
click at [562, 66] on span "Sections" at bounding box center [554, 63] width 35 height 15
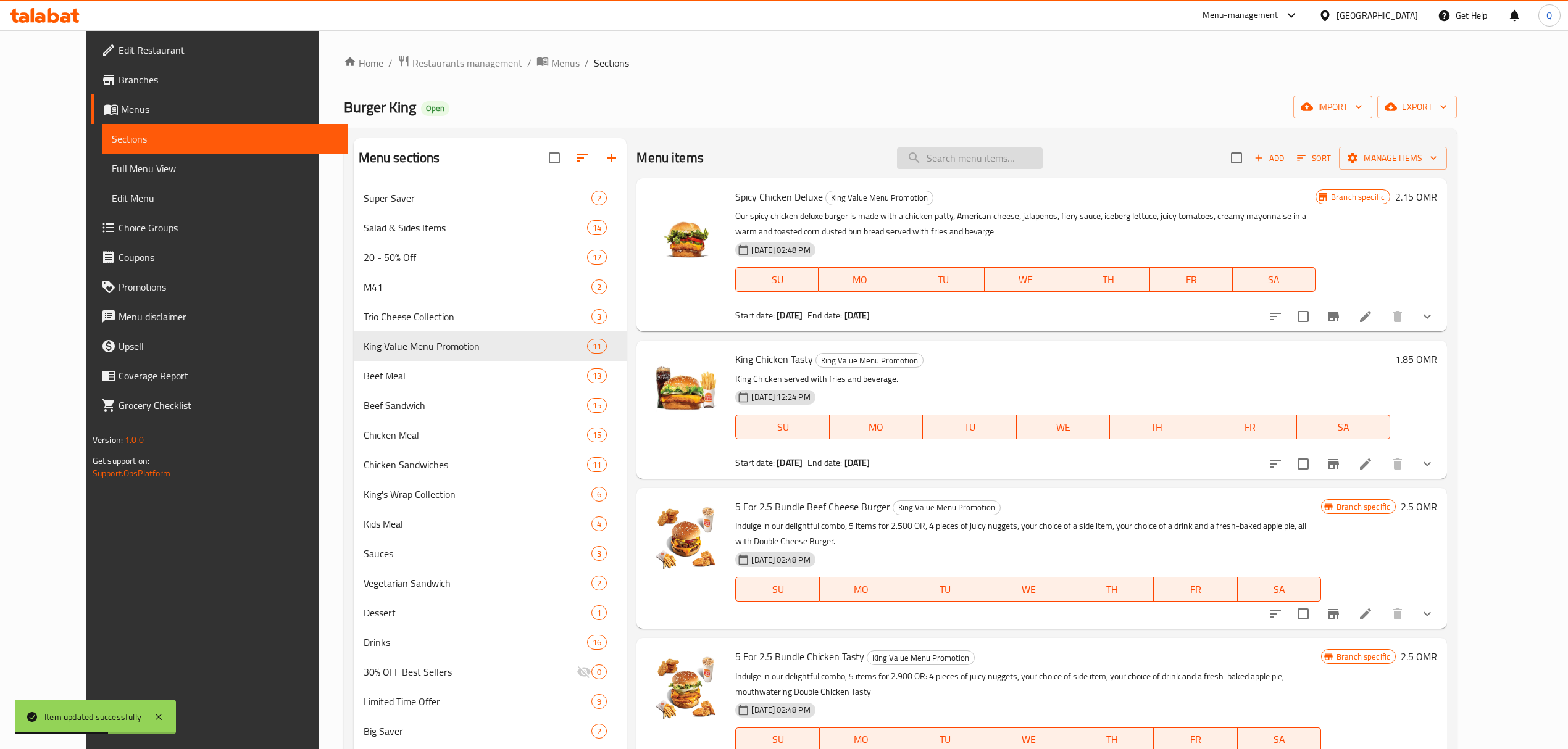
click at [990, 164] on input "search" at bounding box center [970, 159] width 146 height 22
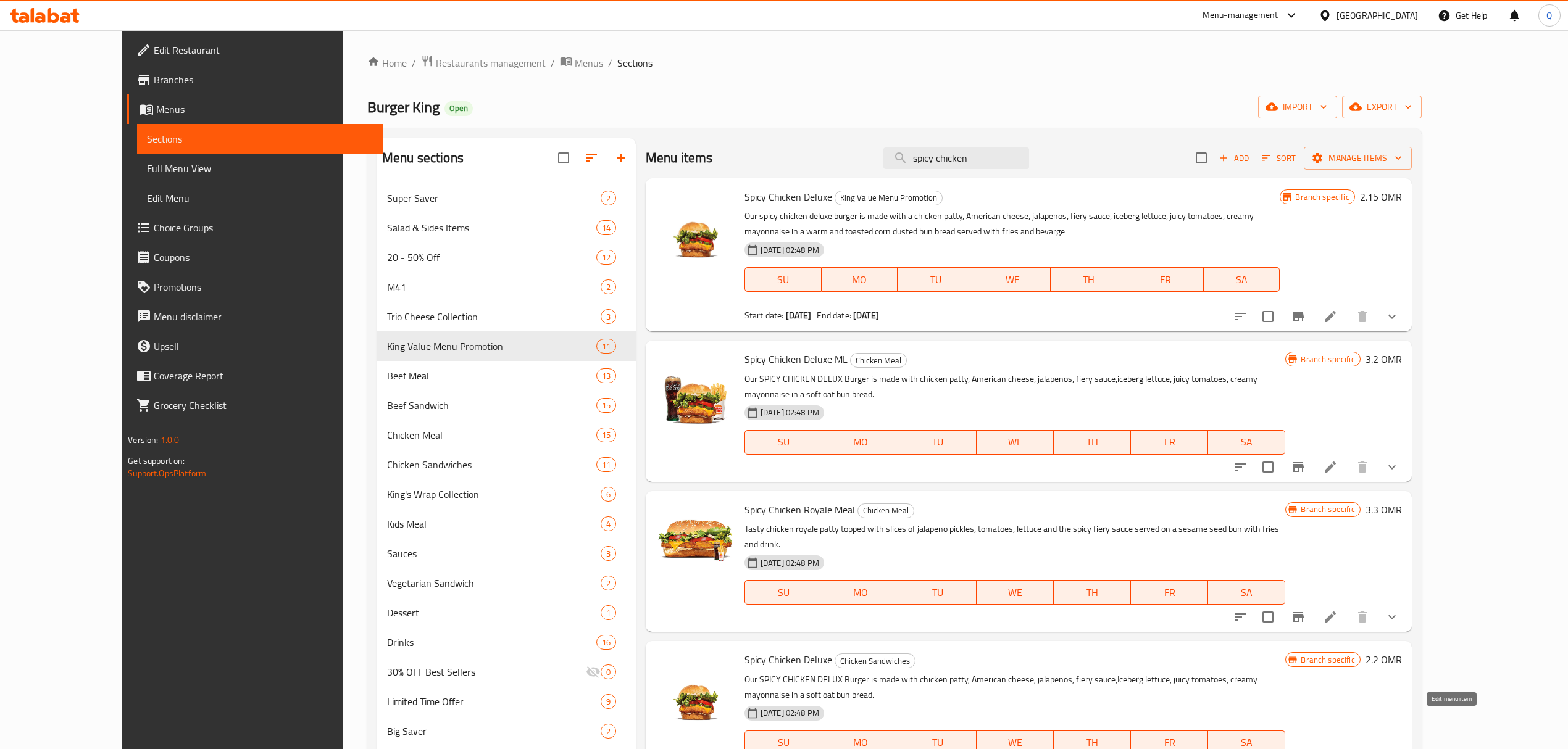
type input "spicy chicken"
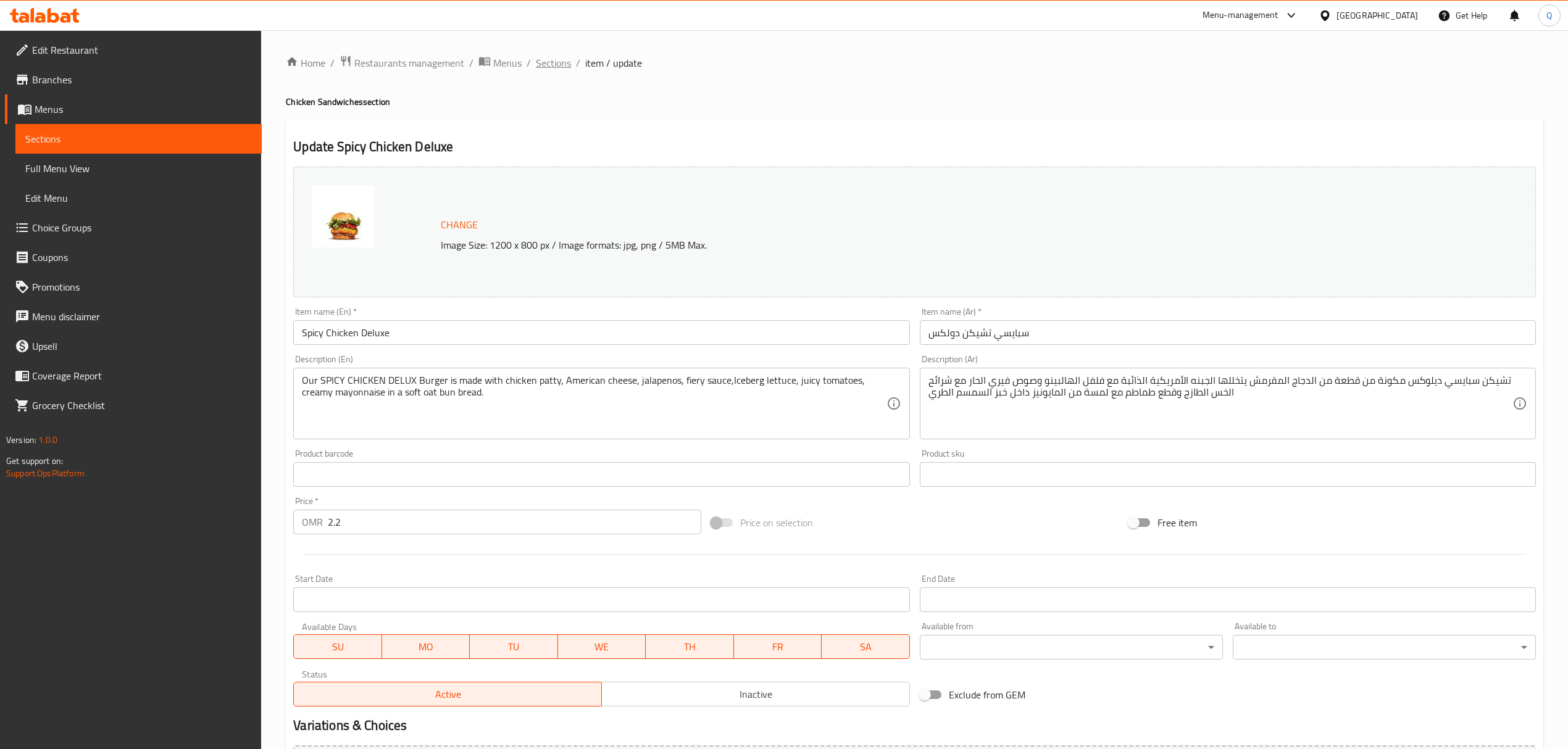
drag, startPoint x: 564, startPoint y: 62, endPoint x: 573, endPoint y: 78, distance: 18.4
click at [563, 62] on span "Sections" at bounding box center [554, 63] width 35 height 15
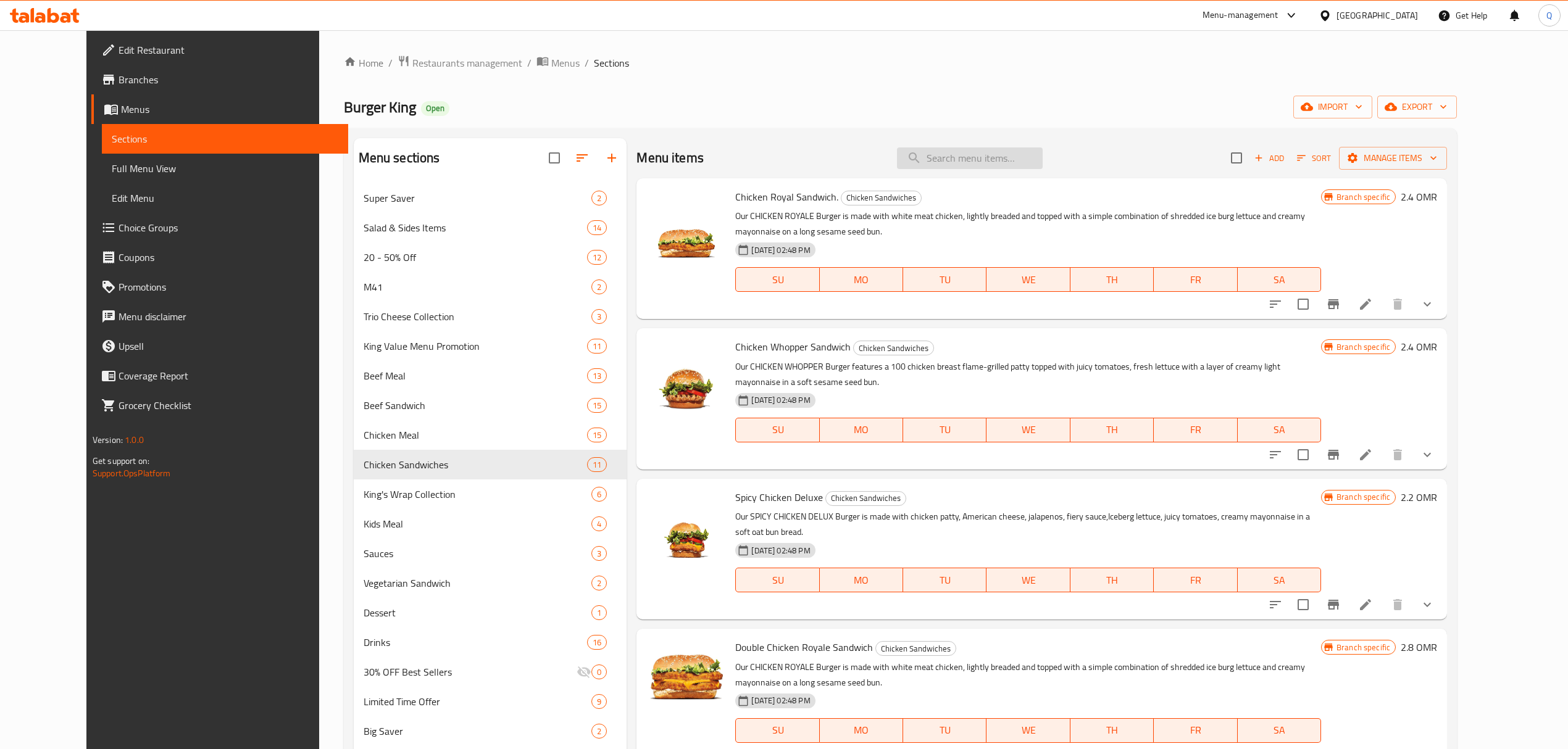
click at [969, 168] on input "search" at bounding box center [970, 159] width 146 height 22
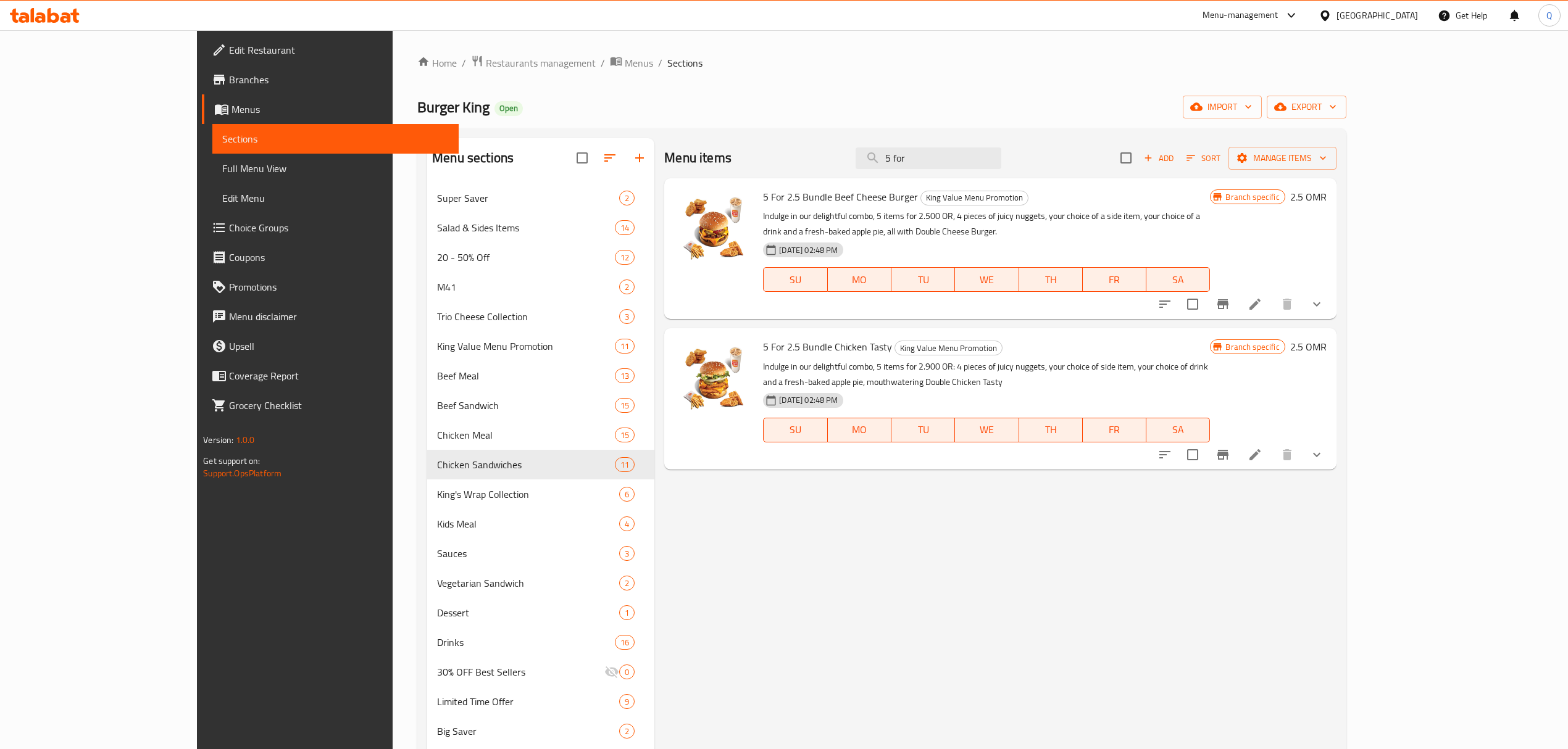
type input "5 for"
click at [1263, 297] on icon at bounding box center [1255, 304] width 15 height 15
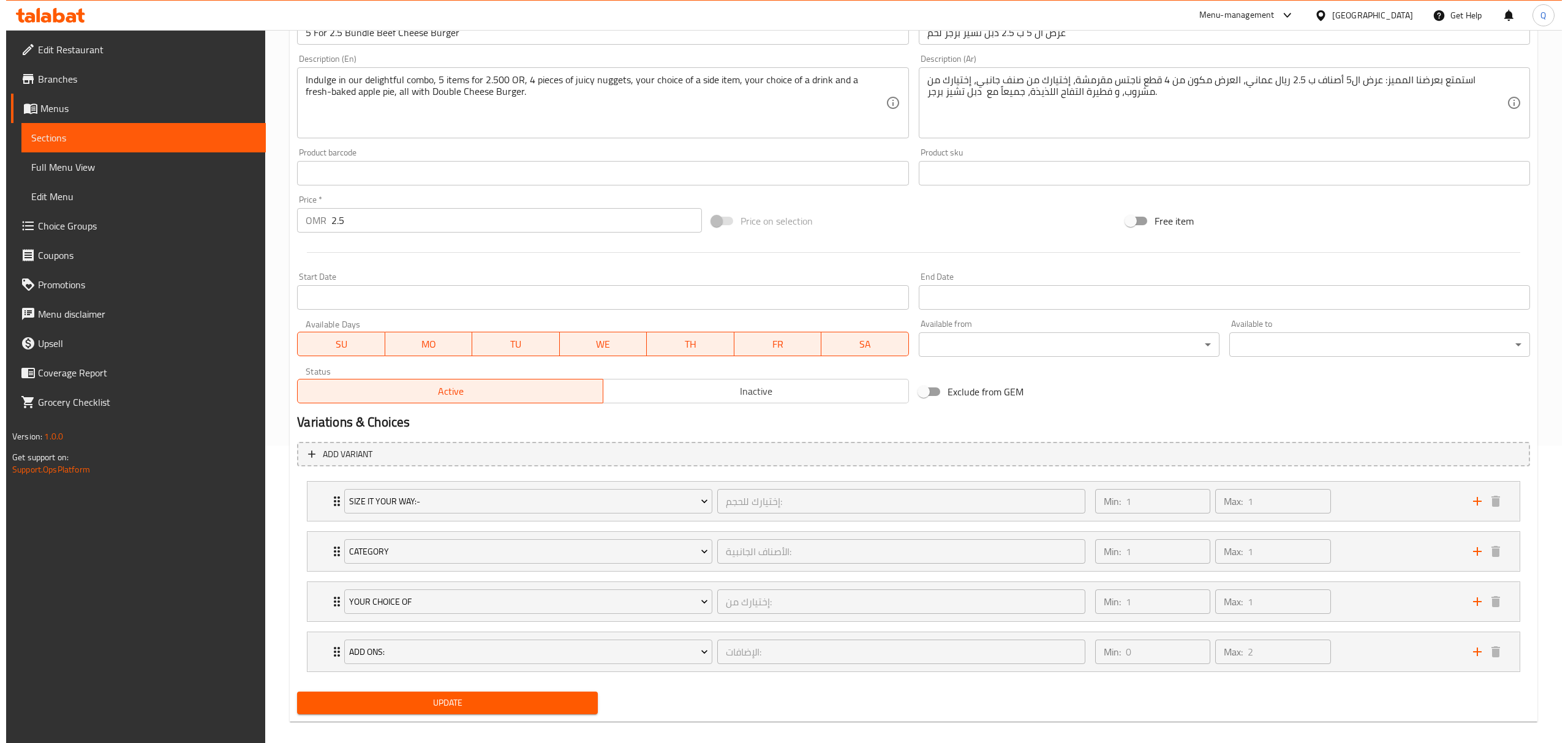
scroll to position [312, 0]
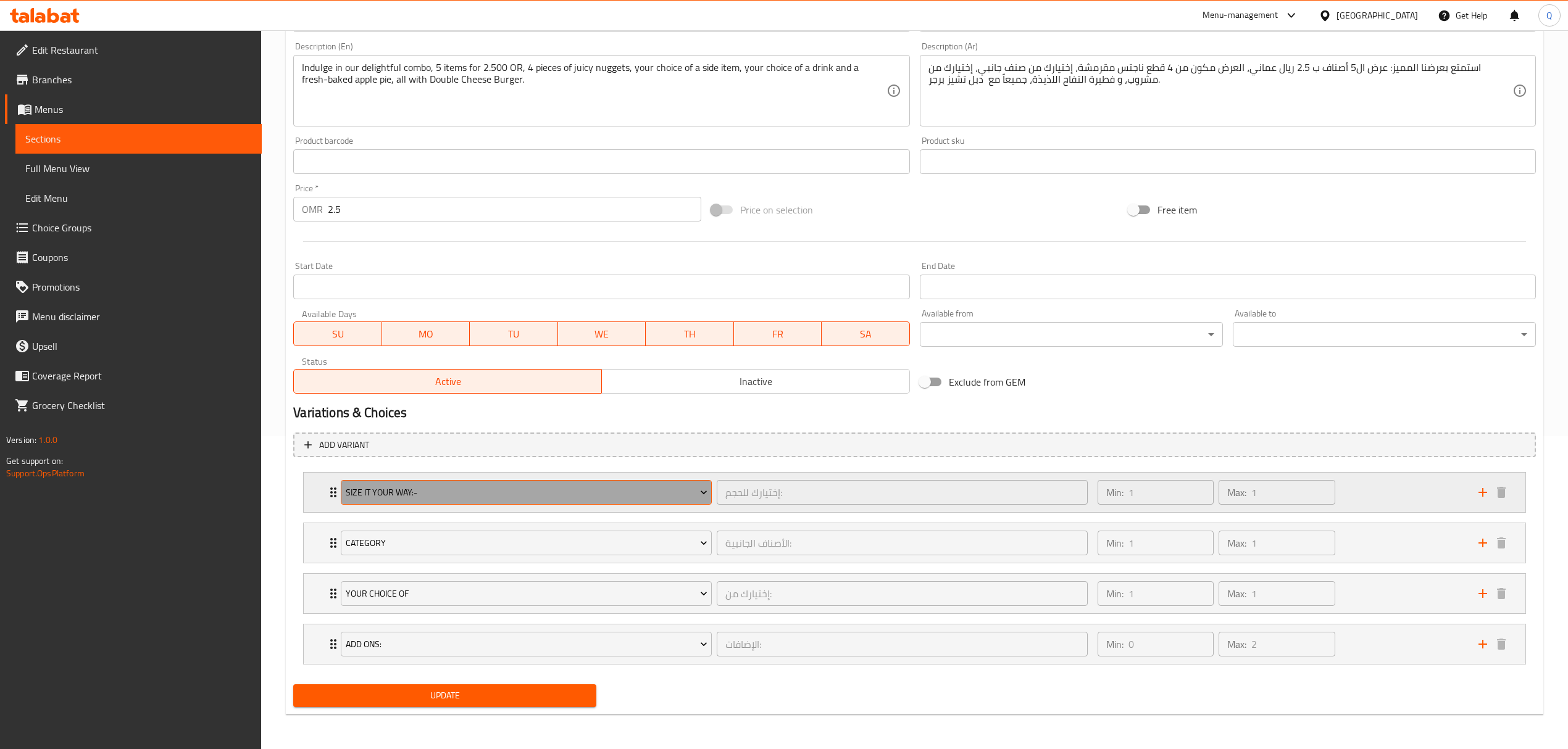
click at [514, 485] on span "Size It Your Way:-" at bounding box center [527, 493] width 362 height 15
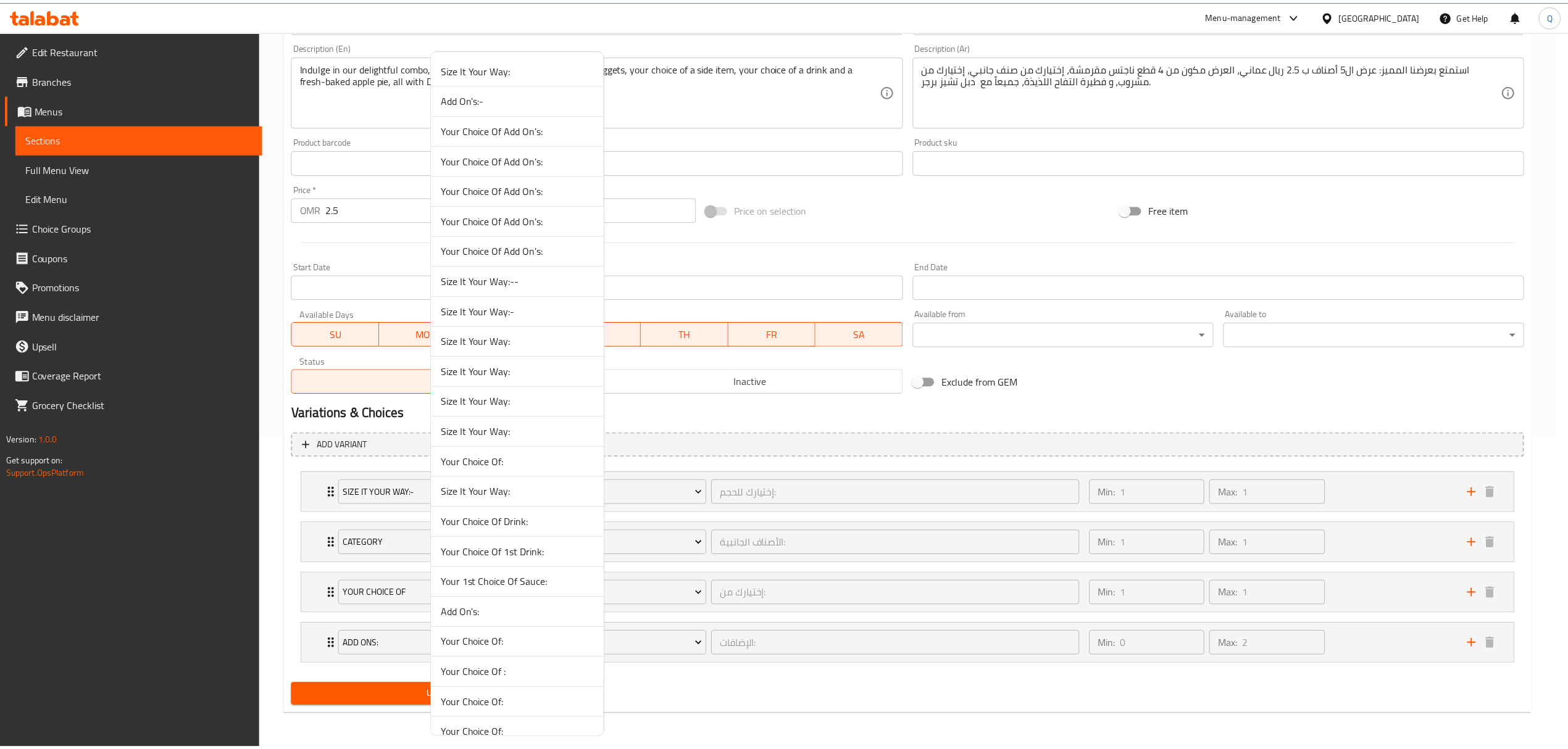
scroll to position [923, 0]
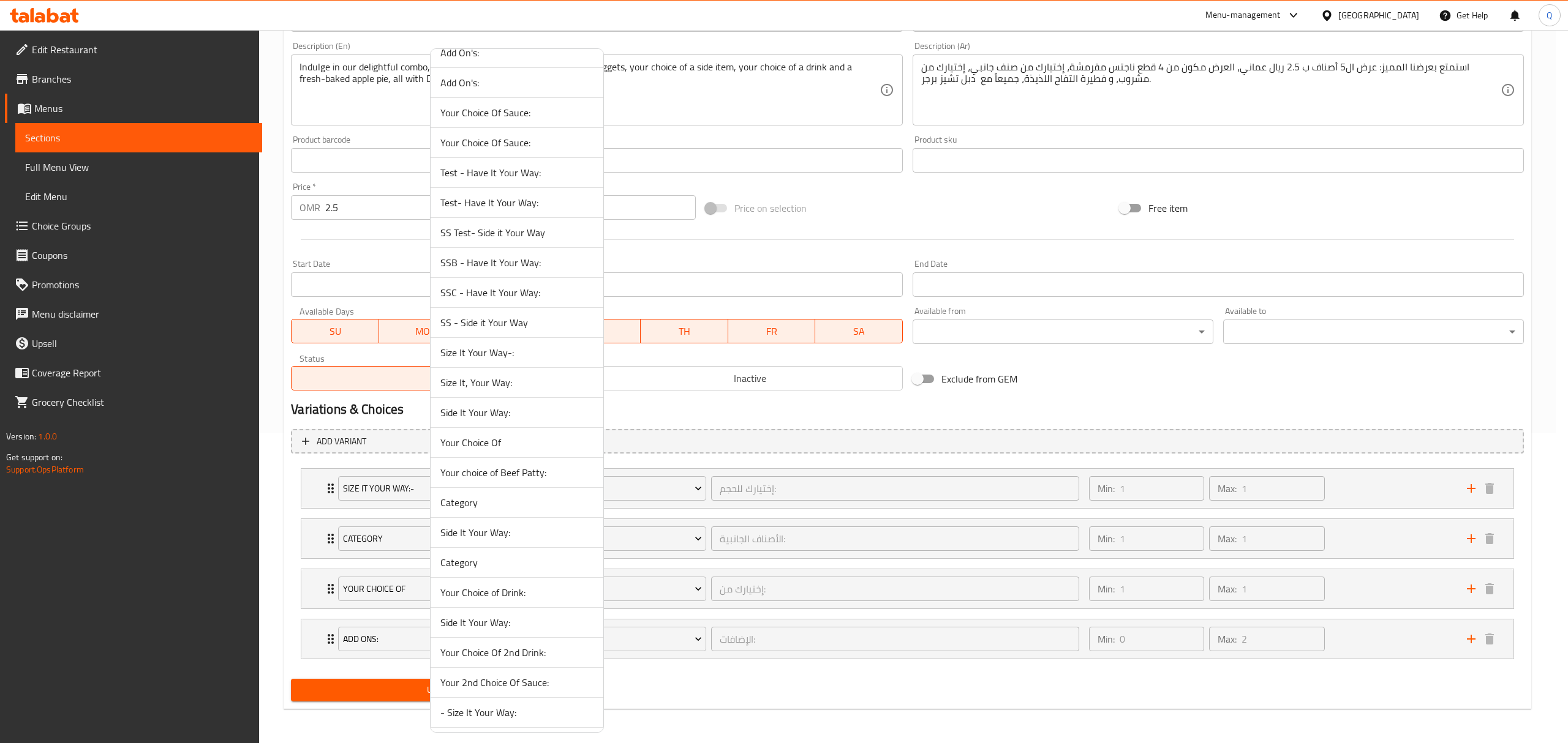
click at [451, 390] on span "Size It, Your Way:" at bounding box center [517, 382] width 153 height 15
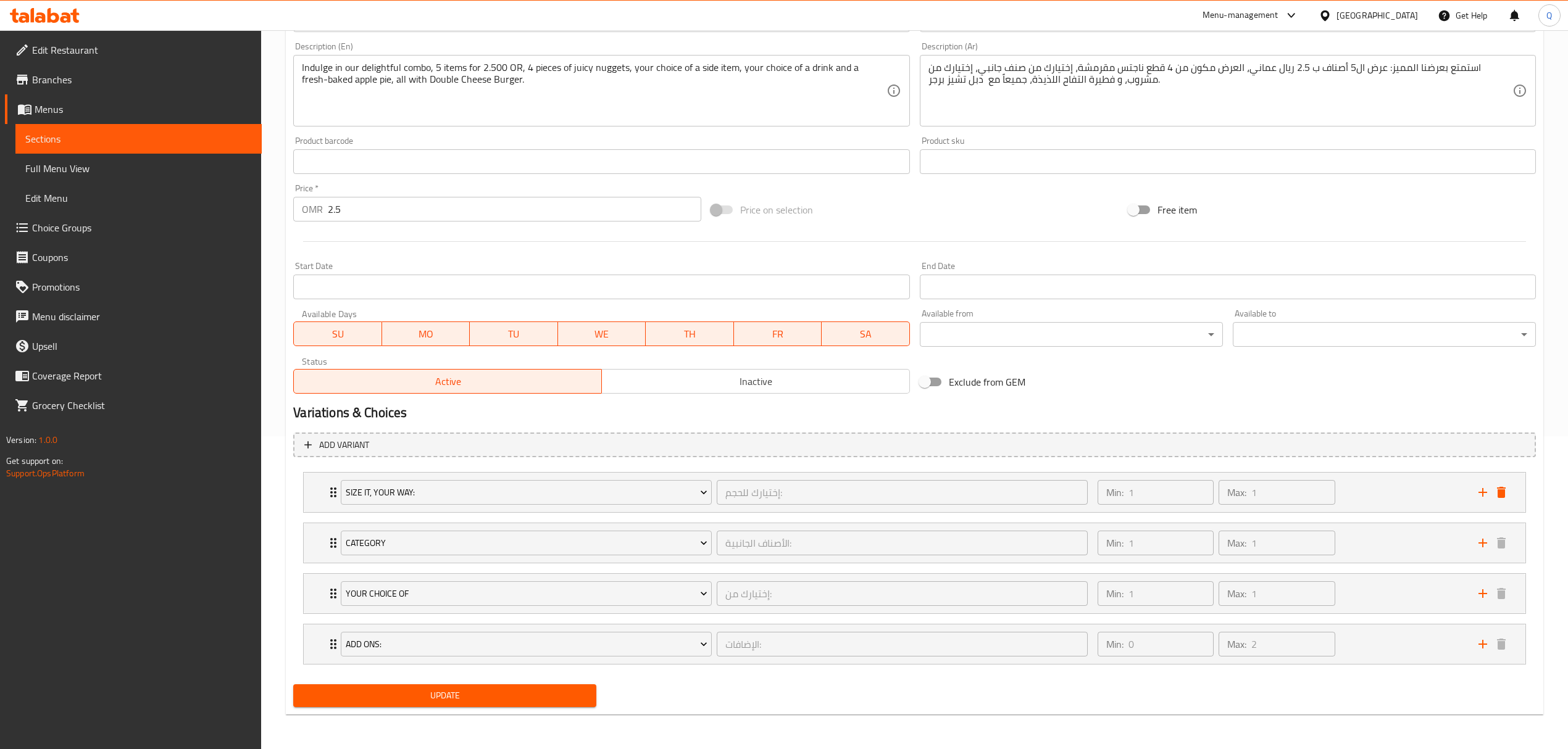
click at [487, 709] on div "Update" at bounding box center [445, 695] width 313 height 33
click at [487, 702] on span "Update" at bounding box center [445, 696] width 284 height 15
